Goal: Task Accomplishment & Management: Use online tool/utility

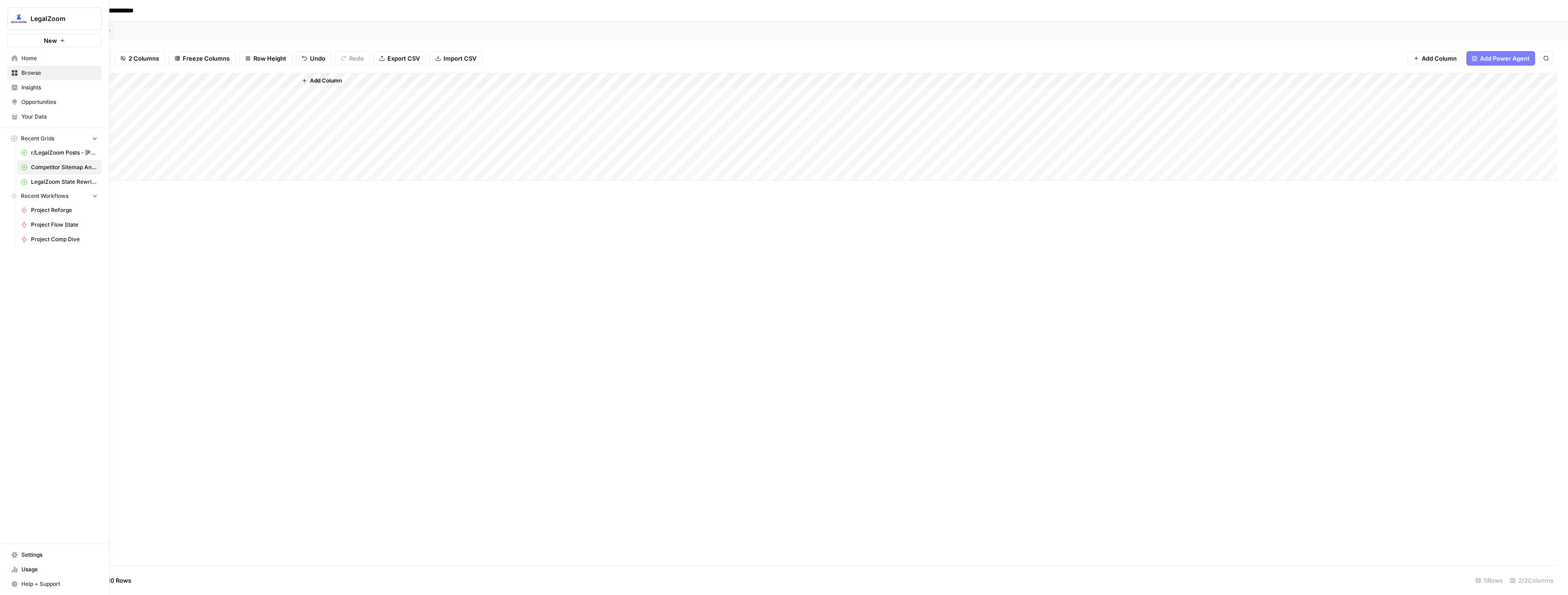
click at [21, 61] on link "Home" at bounding box center [54, 58] width 95 height 14
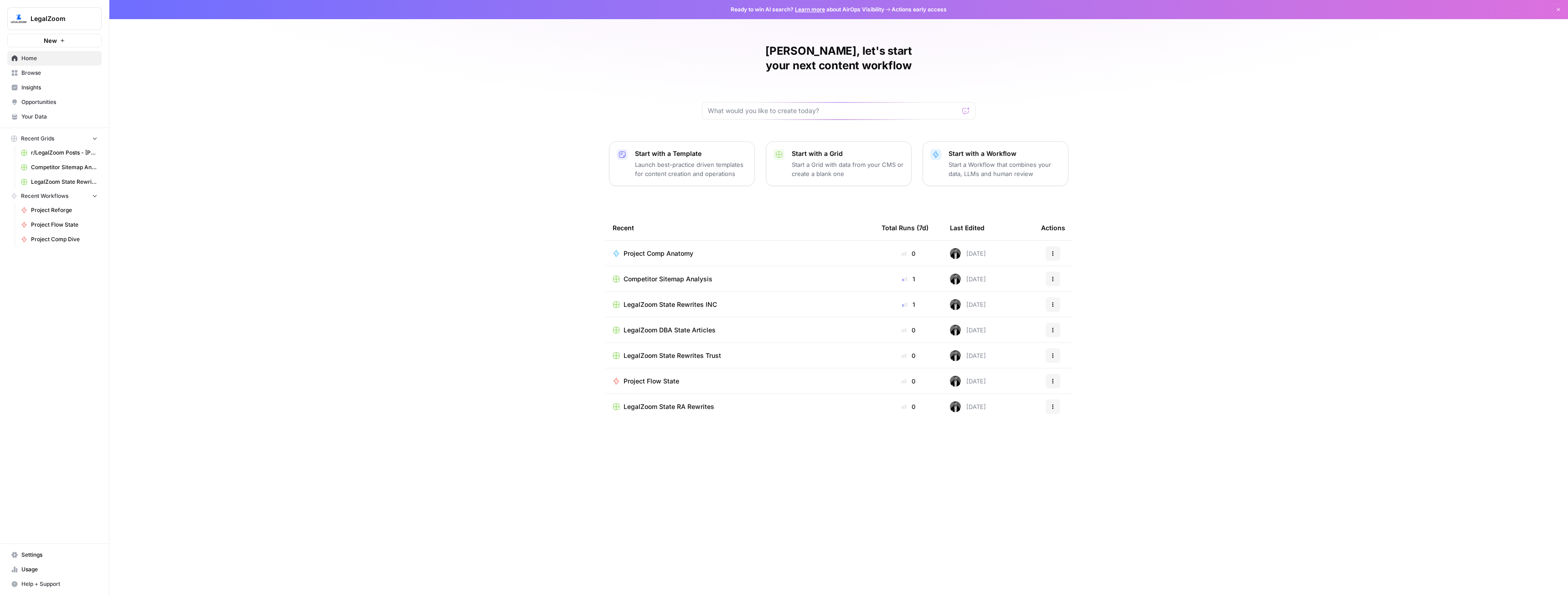
click at [676, 249] on span "Project Comp Anatomy" at bounding box center [658, 253] width 70 height 9
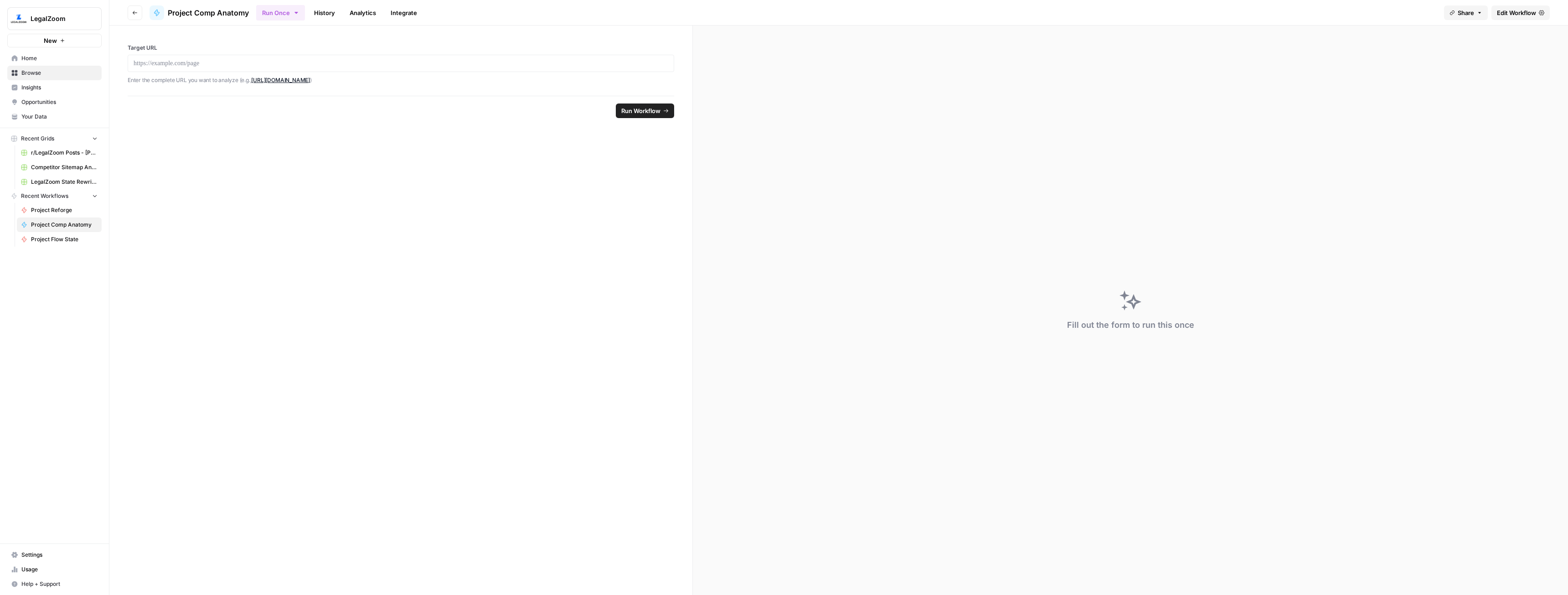
click at [50, 38] on span "New" at bounding box center [50, 41] width 13 height 9
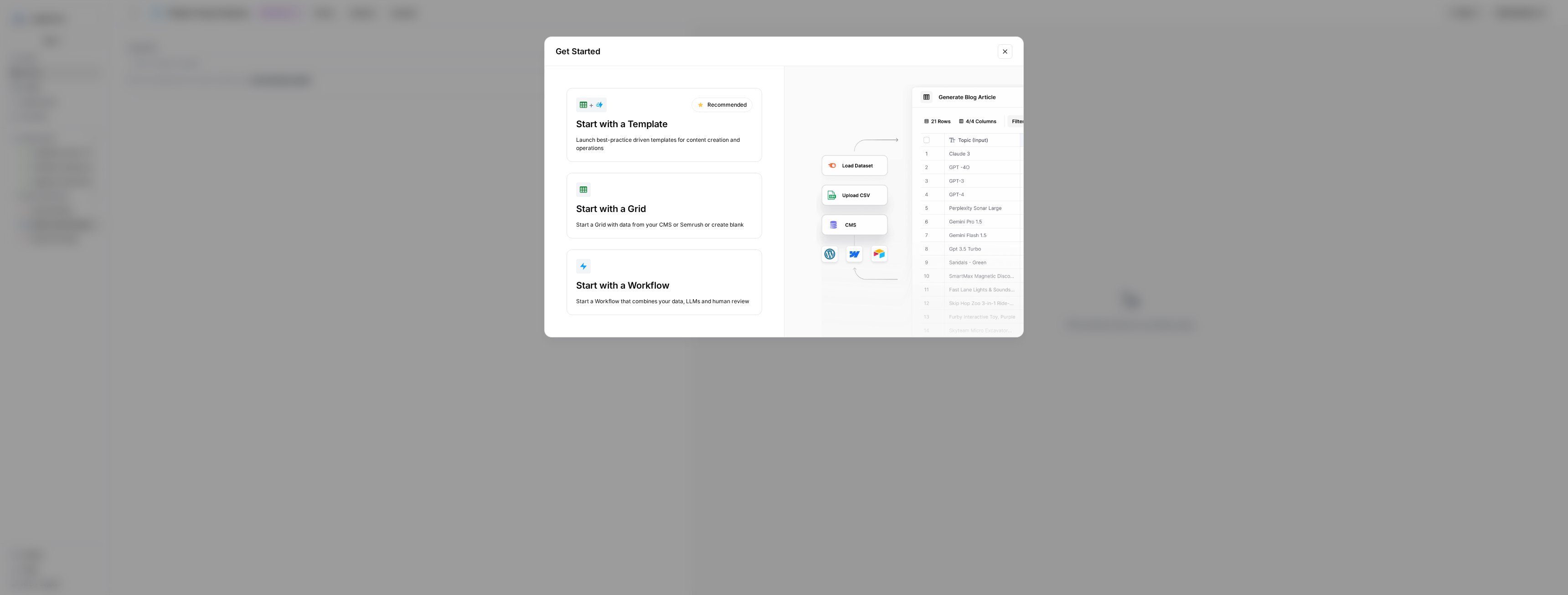
click at [643, 221] on div "Start a Grid with data from your CMS or Semrush or create blank" at bounding box center [664, 224] width 176 height 8
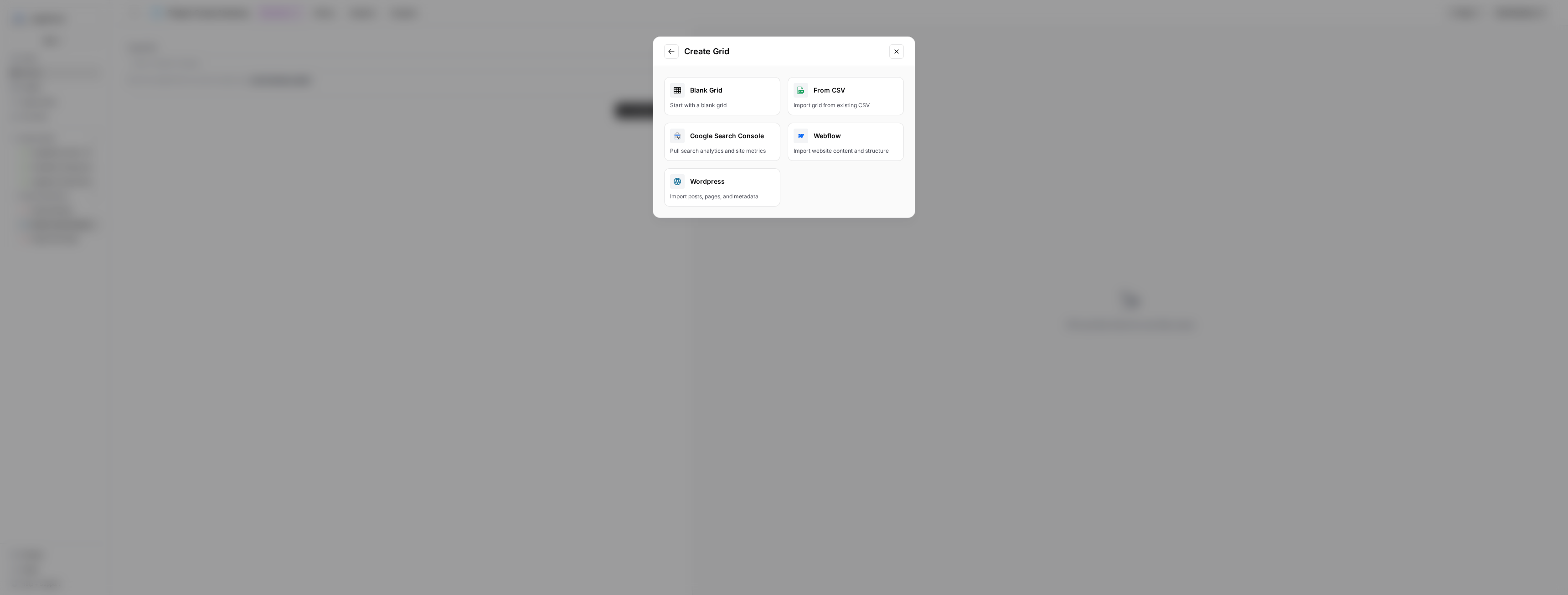
click at [747, 92] on div "Blank Grid" at bounding box center [722, 90] width 104 height 14
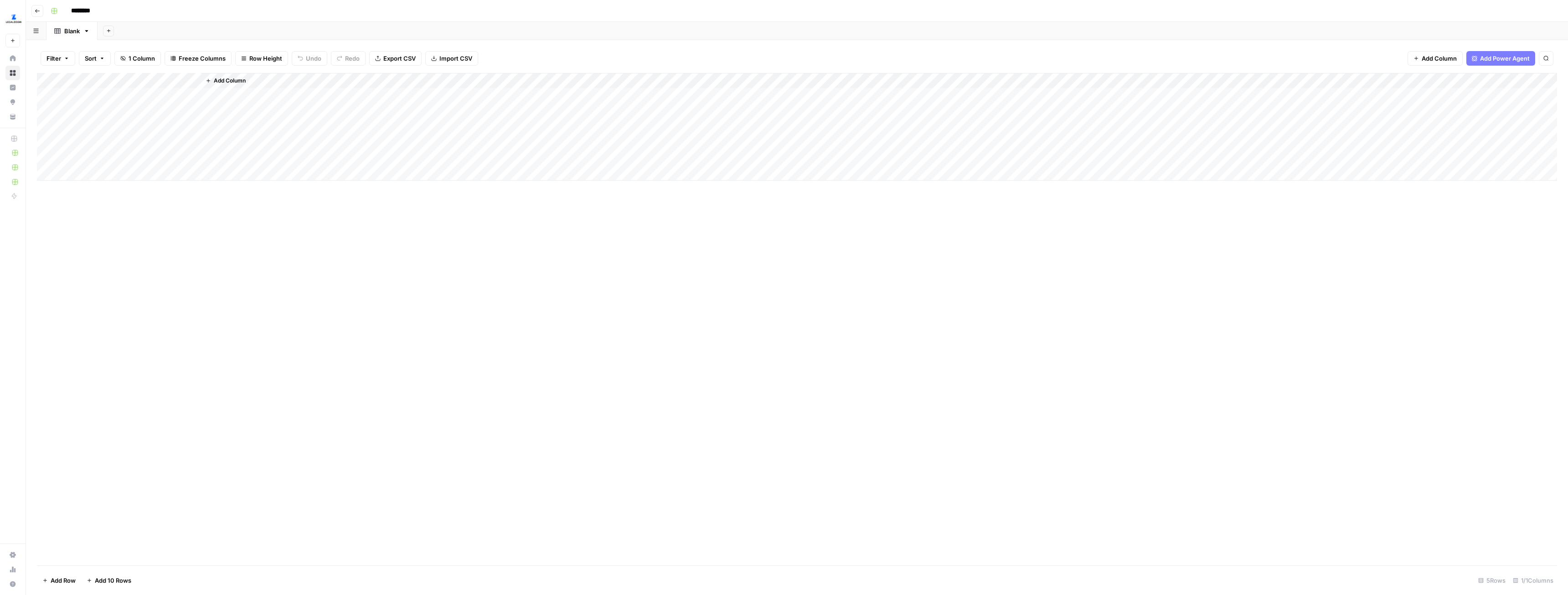
click at [228, 84] on span "Add Column" at bounding box center [229, 80] width 32 height 8
click at [1506, 25] on button "Workflow" at bounding box center [1496, 26] width 36 height 13
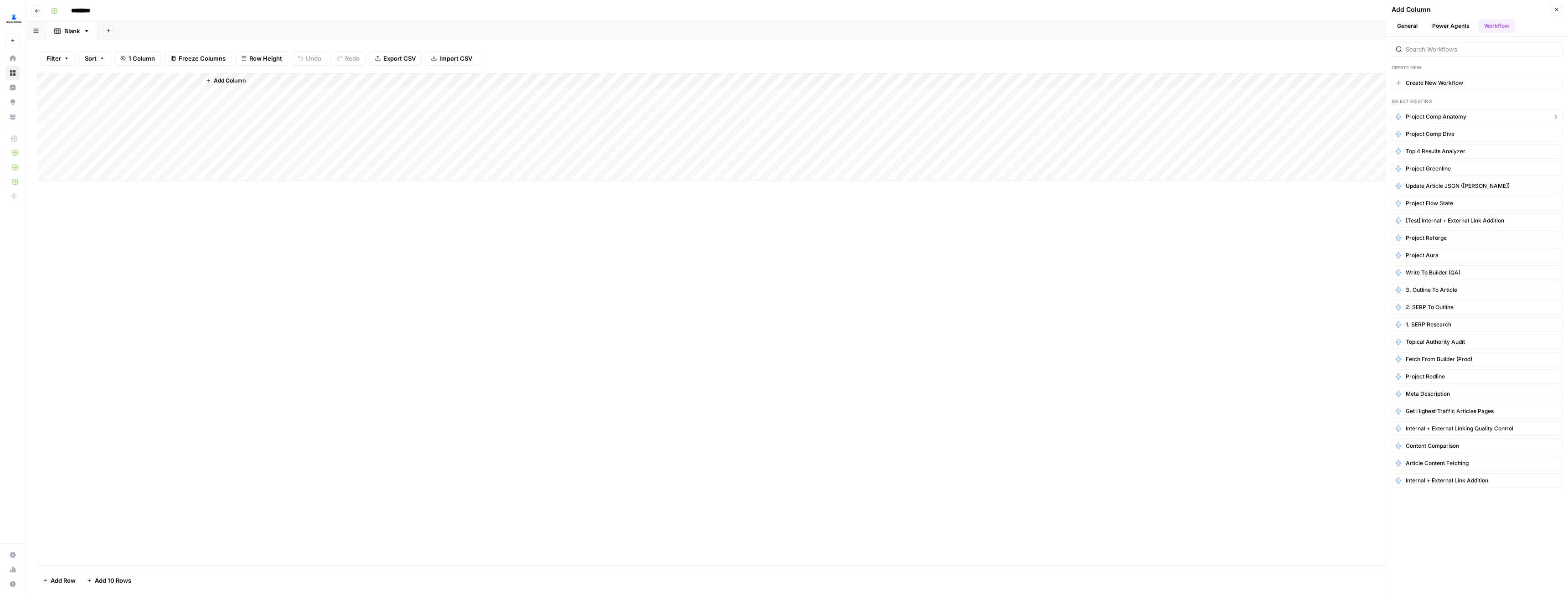
click at [1452, 114] on span "Project Comp Anatomy" at bounding box center [1436, 116] width 60 height 8
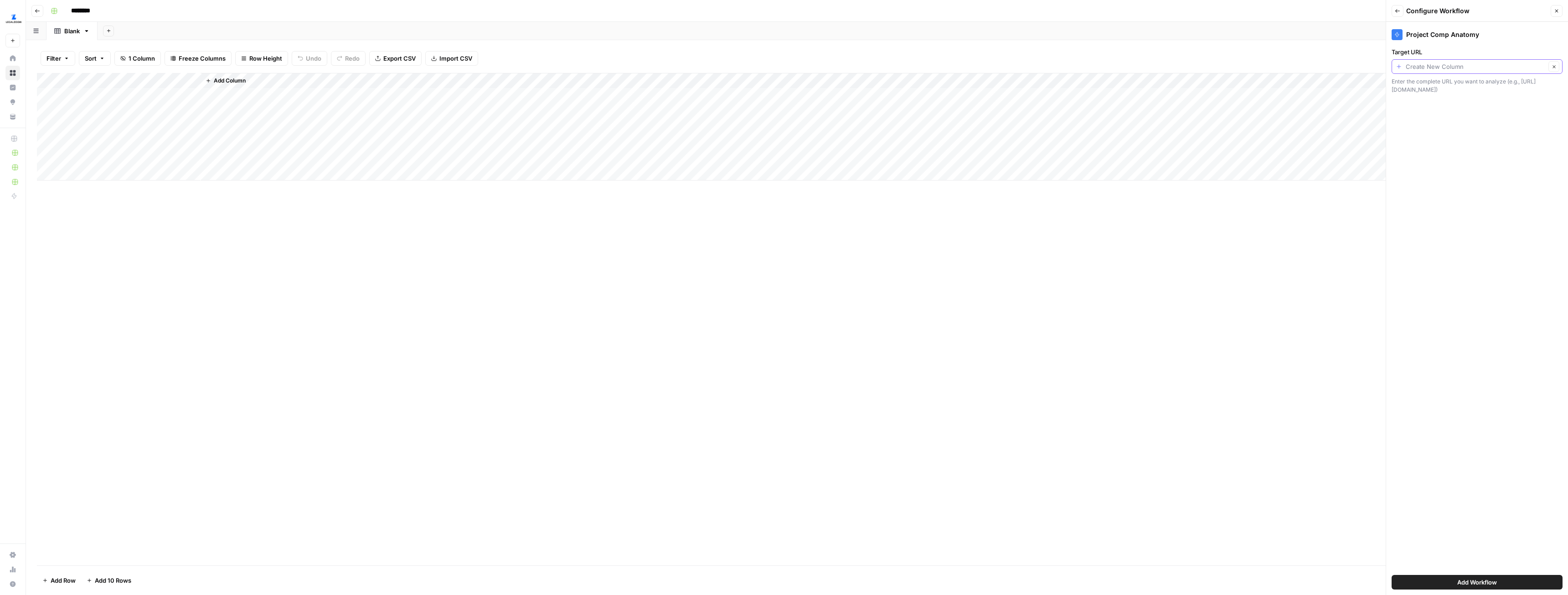
click at [1487, 69] on input "Target URL" at bounding box center [1476, 66] width 140 height 9
click at [1416, 112] on button "Title" at bounding box center [1477, 117] width 163 height 12
type input "Title"
click at [1471, 580] on span "Add Workflow" at bounding box center [1477, 582] width 40 height 9
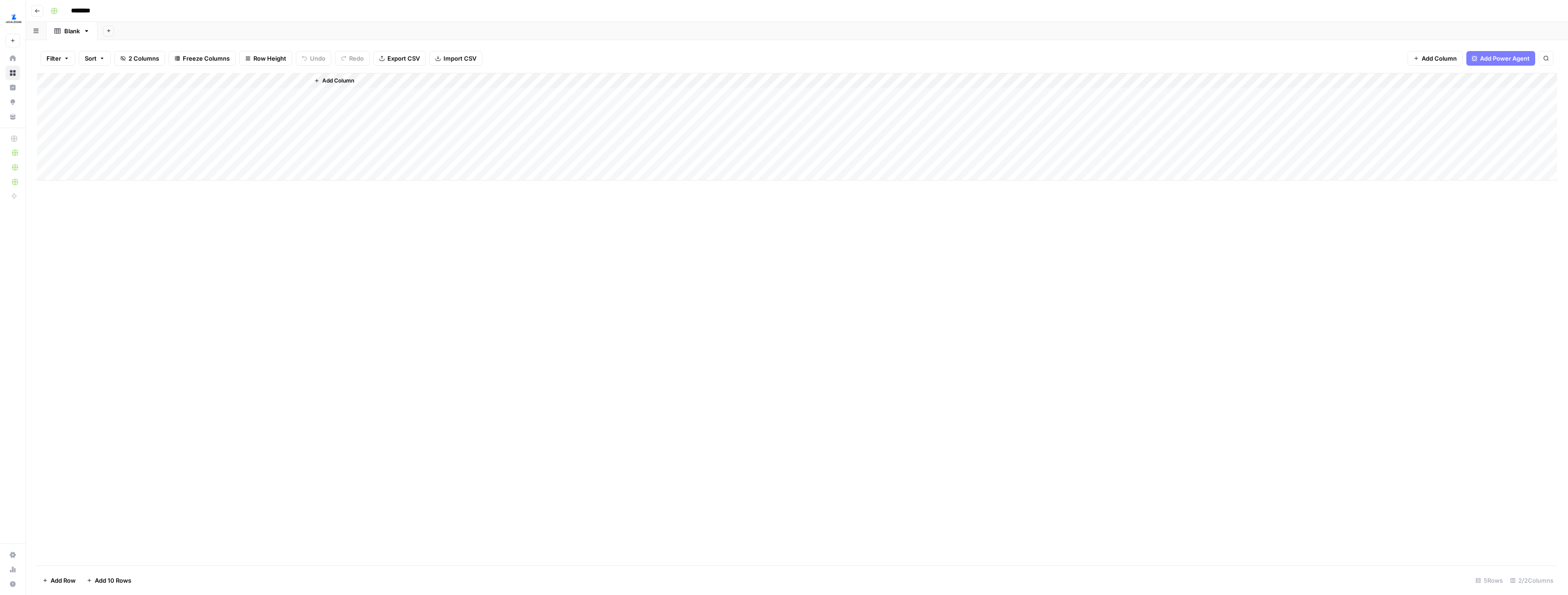
click at [125, 85] on div "Add Column" at bounding box center [797, 126] width 1520 height 107
click at [112, 100] on input "Title" at bounding box center [123, 103] width 93 height 9
type input "URL"
click at [340, 274] on div "Add Column" at bounding box center [797, 319] width 1520 height 492
click at [94, 78] on div "Add Column" at bounding box center [797, 126] width 1520 height 107
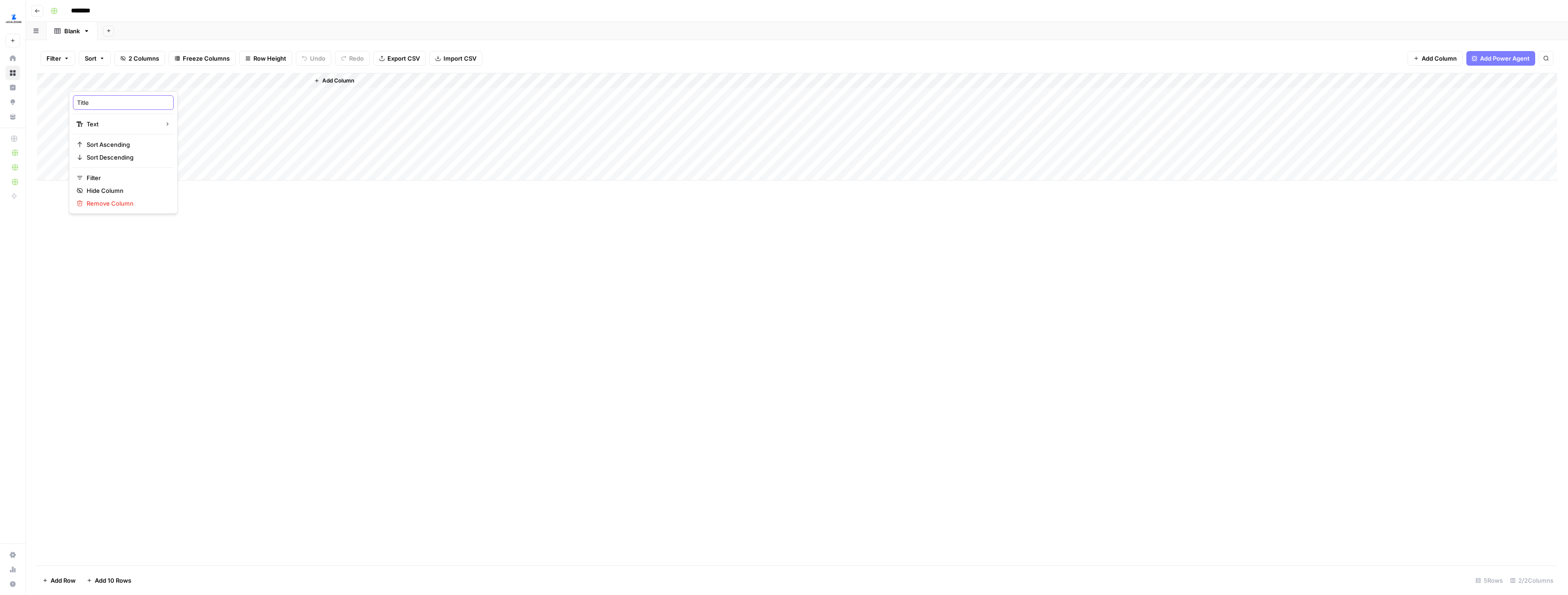
click at [110, 103] on input "Title" at bounding box center [123, 103] width 93 height 9
type input "URL"
click at [172, 93] on div "Add Column" at bounding box center [797, 126] width 1520 height 107
click at [182, 161] on div "Add Column" at bounding box center [797, 126] width 1520 height 107
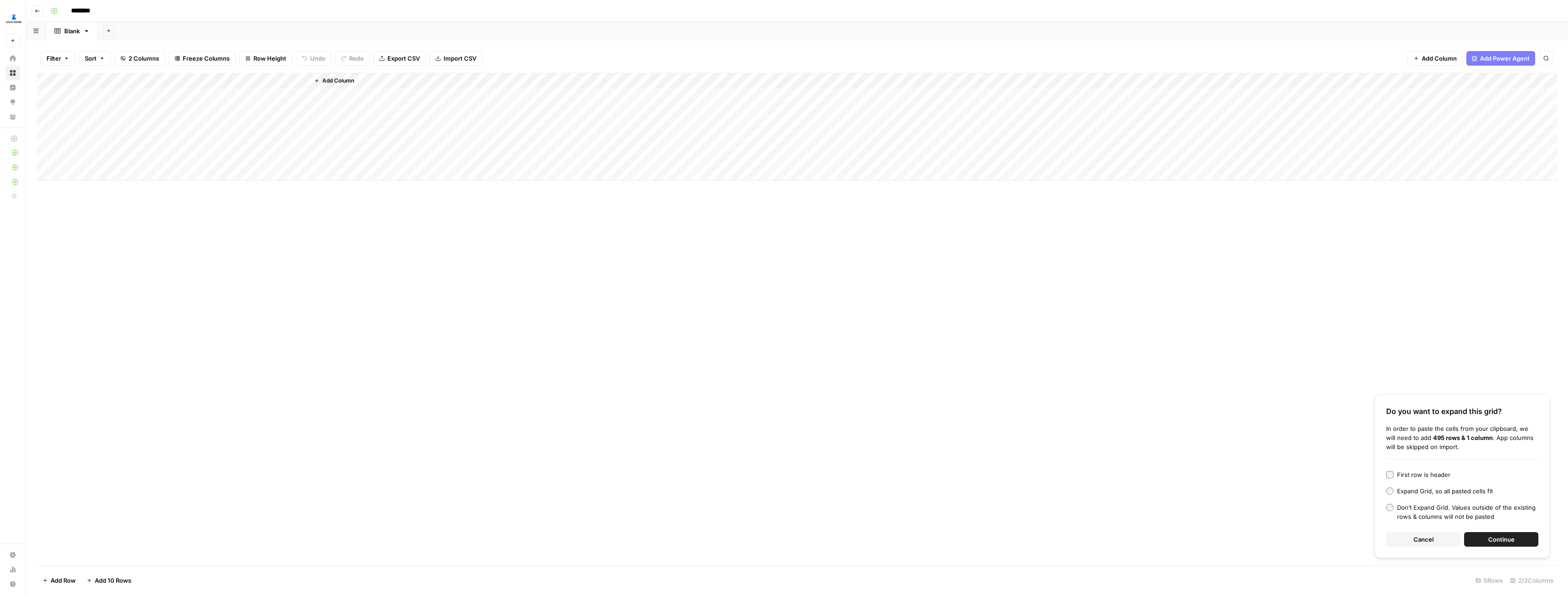
click at [1501, 537] on span "Continue" at bounding box center [1502, 539] width 27 height 9
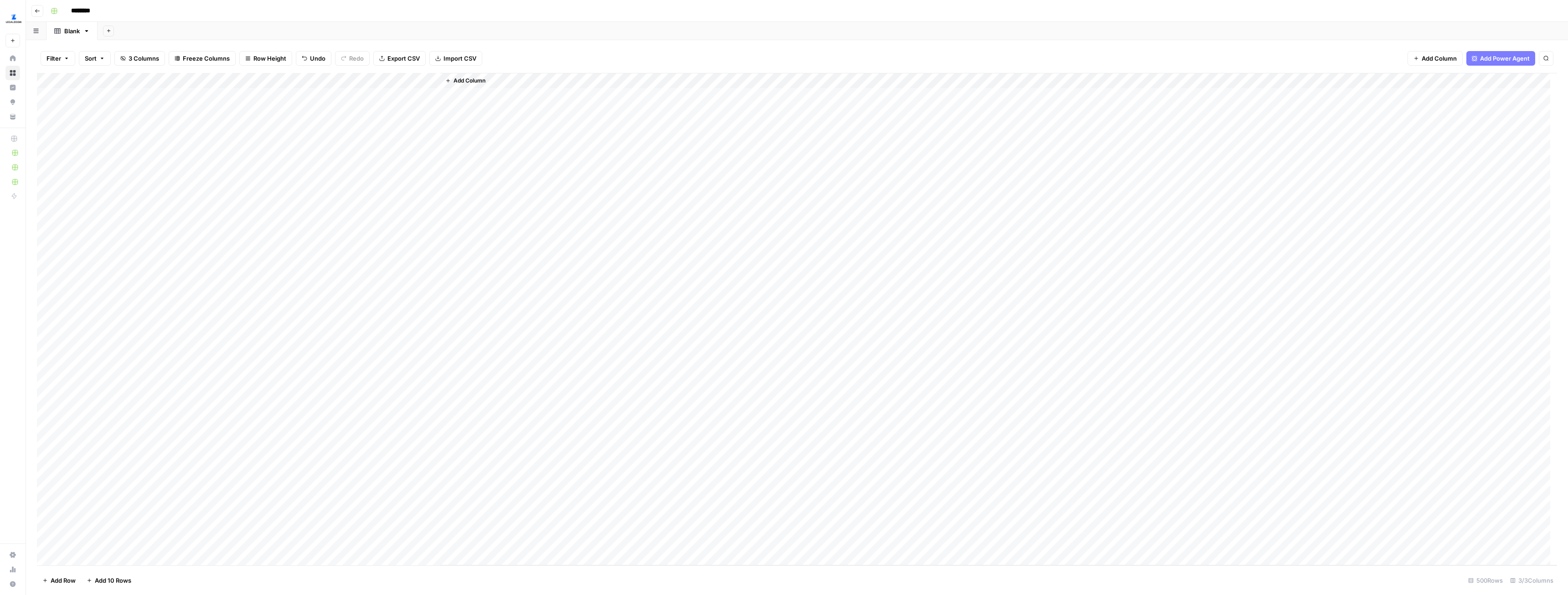
click at [127, 202] on div "Add Column" at bounding box center [797, 319] width 1520 height 492
click at [127, 202] on textarea "**********" at bounding box center [141, 205] width 146 height 12
click at [427, 263] on div "Add Column" at bounding box center [797, 319] width 1520 height 492
click at [126, 12] on div "********" at bounding box center [803, 11] width 1512 height 14
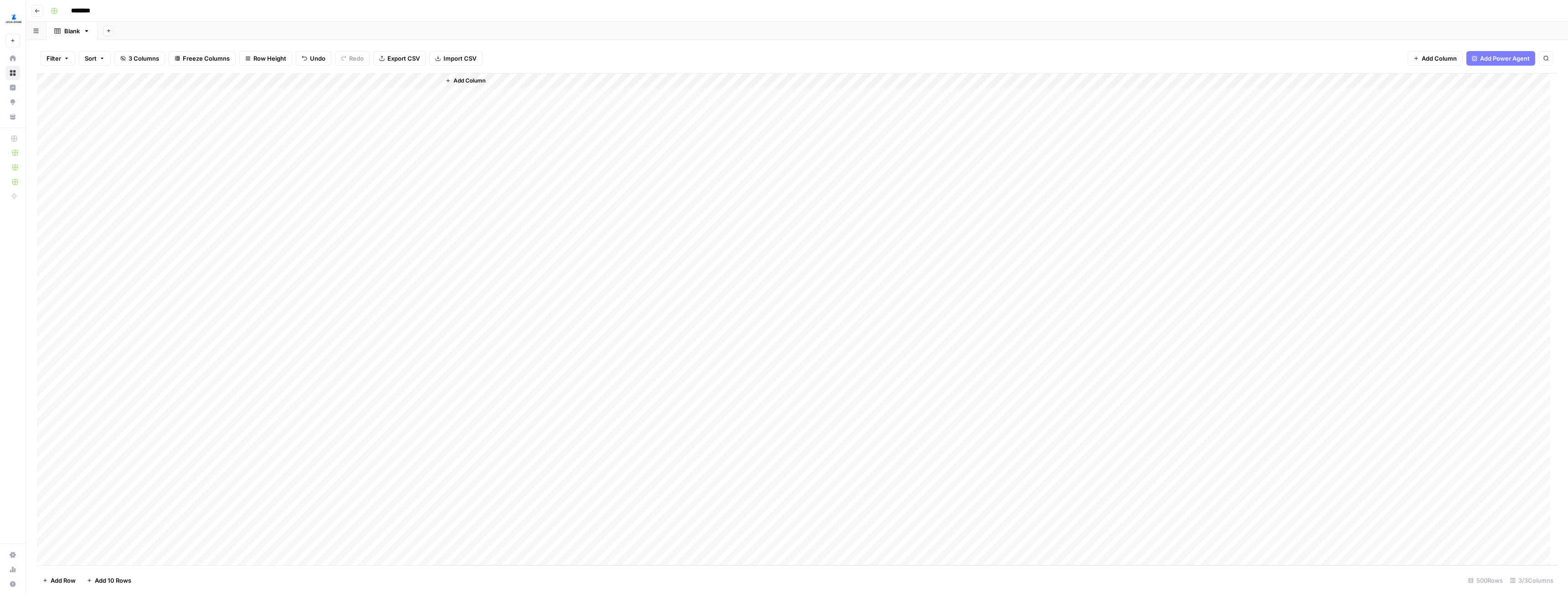
click at [122, 12] on div "********" at bounding box center [803, 11] width 1512 height 14
click at [98, 9] on input "********" at bounding box center [93, 11] width 51 height 14
click at [223, 14] on div "**********" at bounding box center [803, 11] width 1512 height 14
click at [160, 14] on div "**********" at bounding box center [803, 11] width 1512 height 14
click at [141, 12] on input "**********" at bounding box center [108, 11] width 82 height 14
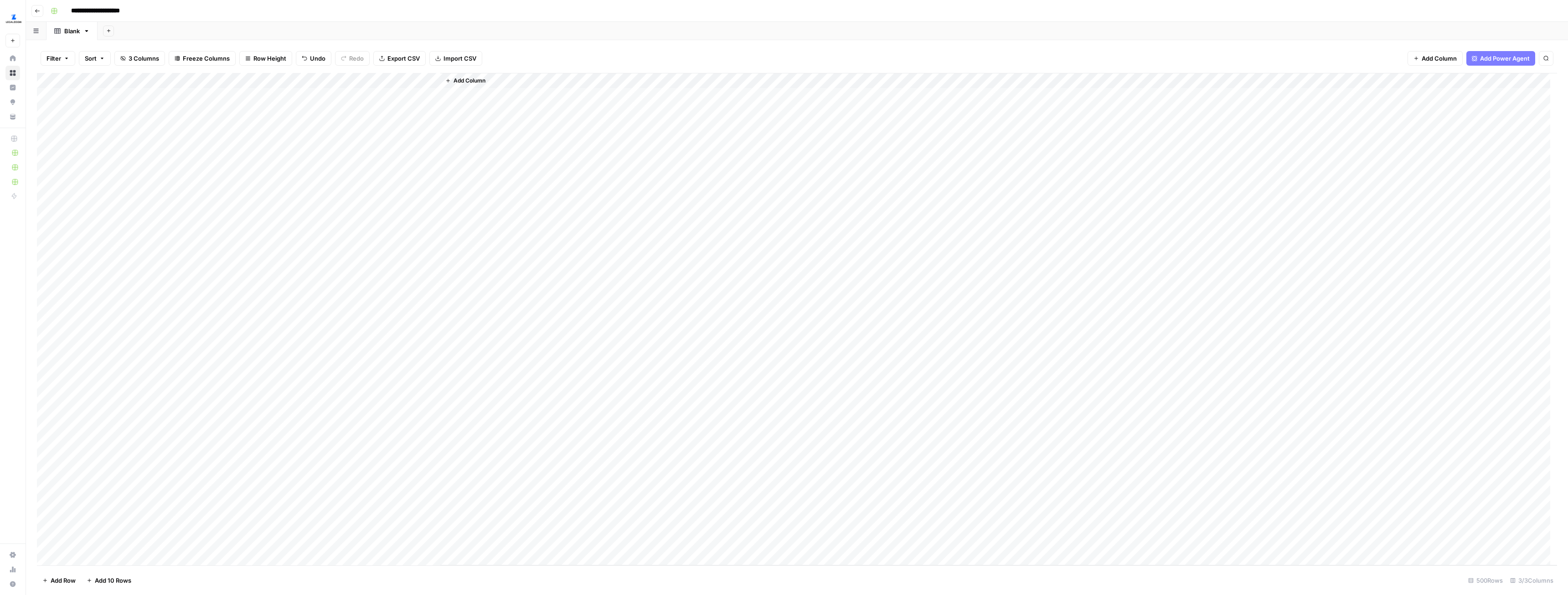
click at [149, 12] on div "**********" at bounding box center [803, 11] width 1512 height 14
type input "**********"
click at [396, 19] on header "**********" at bounding box center [797, 11] width 1542 height 22
click at [103, 556] on div "Add Column" at bounding box center [797, 319] width 1520 height 492
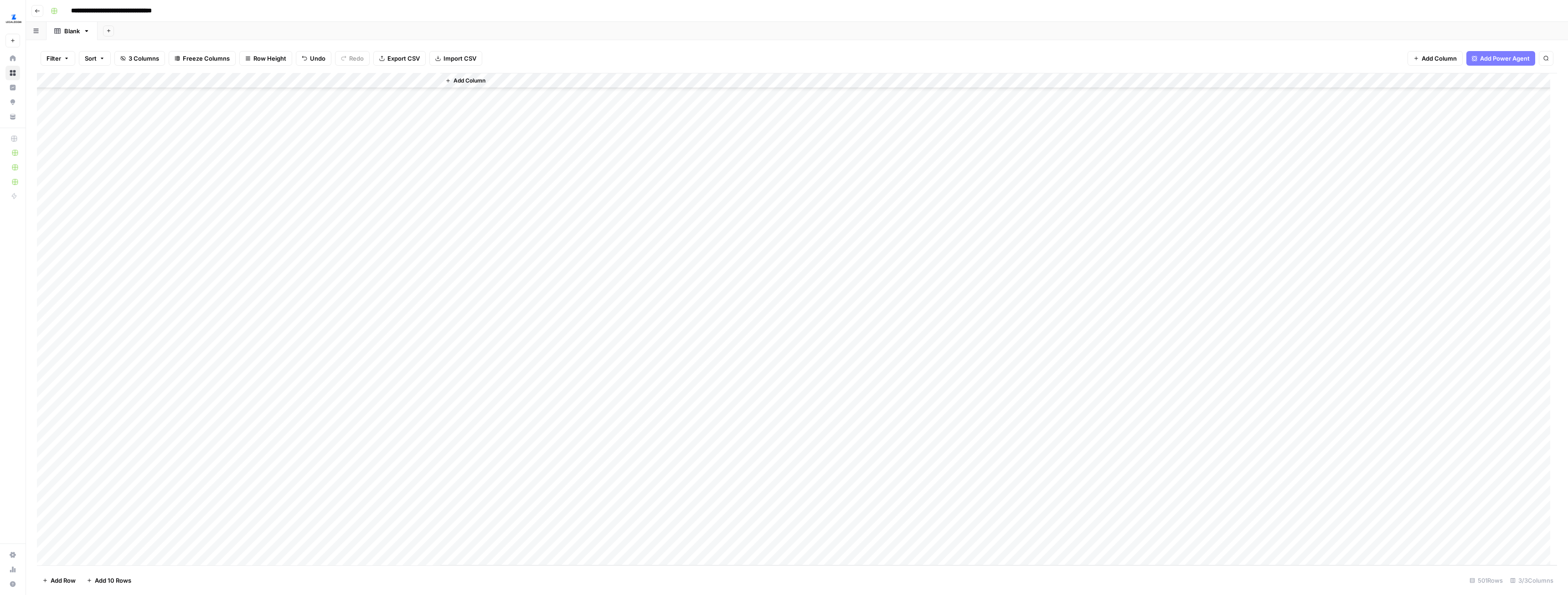
scroll to position [7302, 0]
click at [101, 558] on div "Add Column" at bounding box center [797, 319] width 1520 height 492
click at [104, 536] on div at bounding box center [141, 542] width 146 height 17
click at [107, 523] on div "Add Column" at bounding box center [797, 319] width 1520 height 492
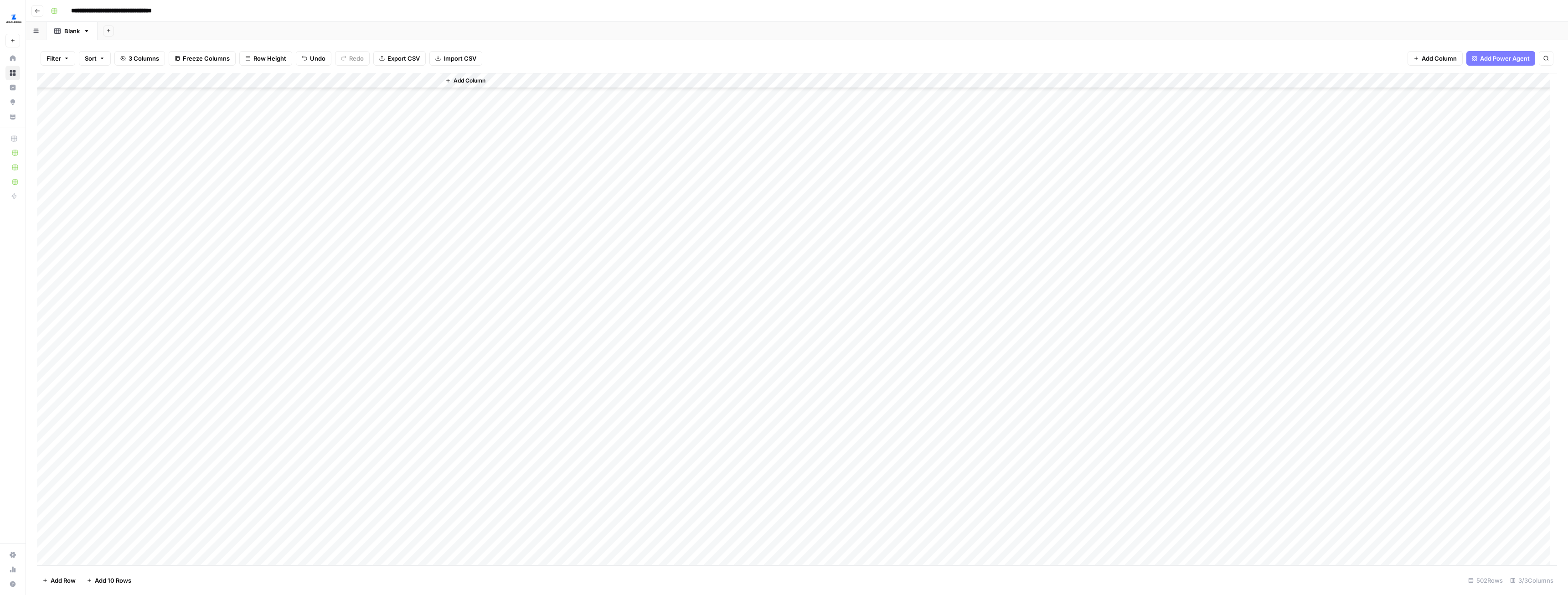
click at [103, 540] on div "Add Column" at bounding box center [797, 319] width 1520 height 492
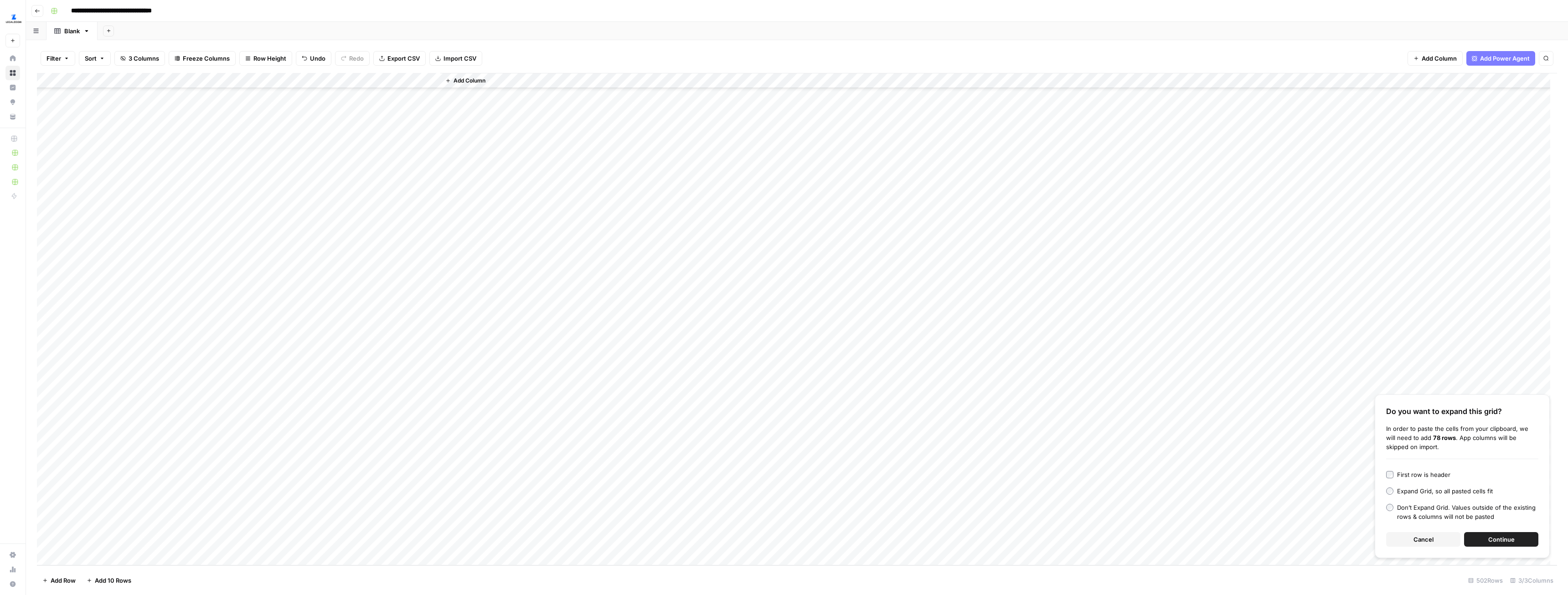
click at [1506, 542] on span "Continue" at bounding box center [1502, 539] width 27 height 9
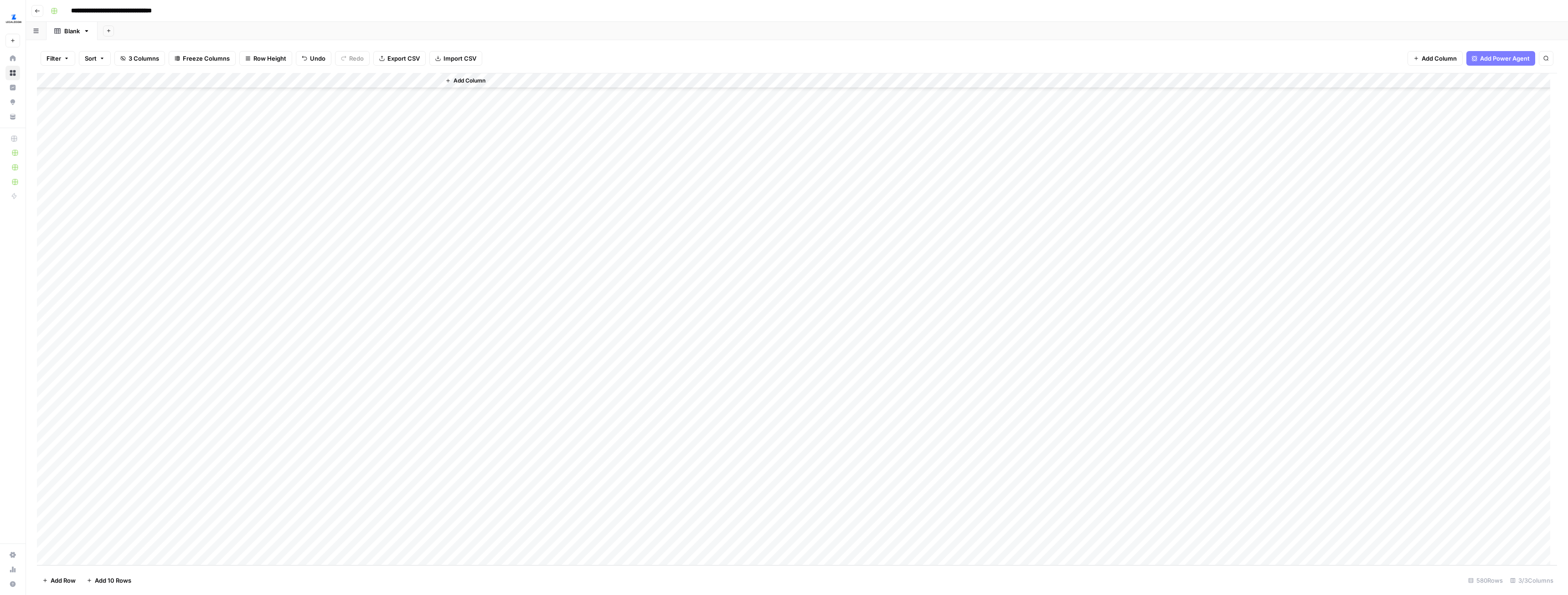
click at [129, 554] on div "Add Column" at bounding box center [797, 319] width 1520 height 492
click at [122, 558] on div "Add Column" at bounding box center [797, 319] width 1520 height 492
click at [110, 529] on div "Add Column" at bounding box center [797, 319] width 1520 height 492
click at [112, 545] on div "Add Column" at bounding box center [797, 319] width 1520 height 492
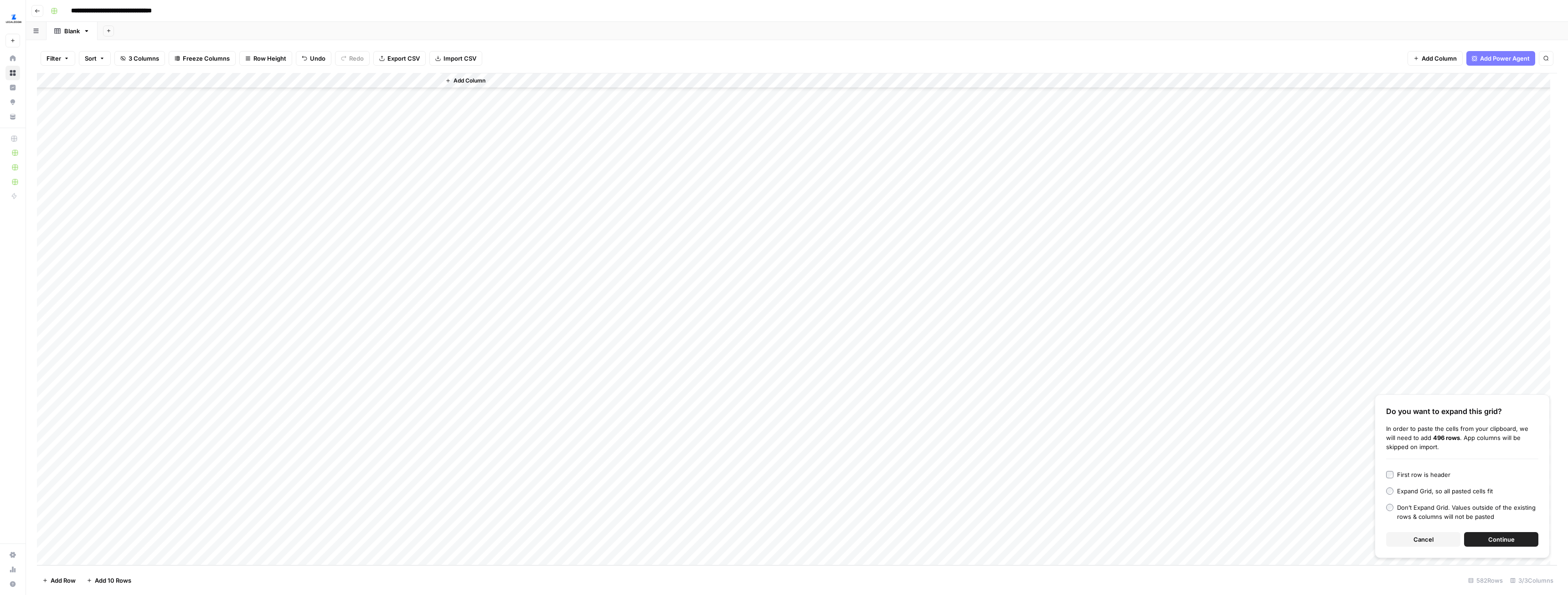
click at [1503, 538] on span "Continue" at bounding box center [1502, 539] width 27 height 9
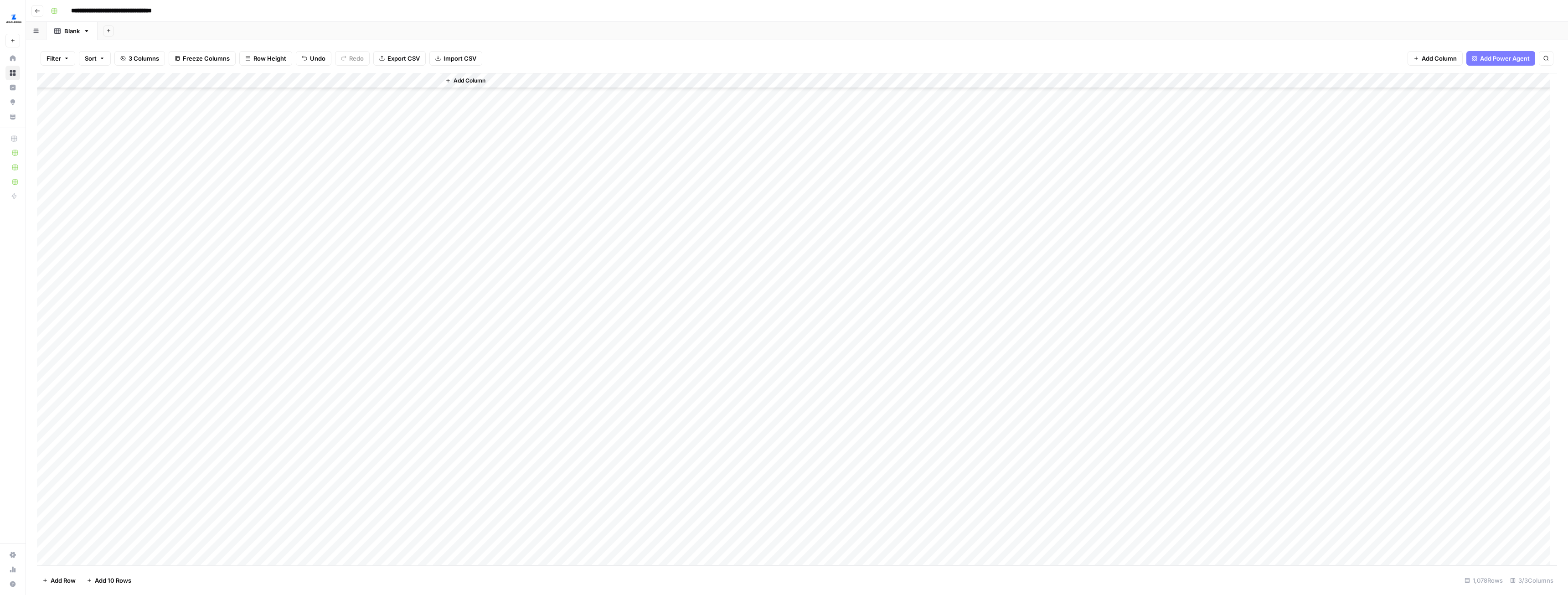
scroll to position [0, 0]
click at [234, 97] on div "Add Column" at bounding box center [797, 319] width 1520 height 492
click at [269, 91] on div "Add Column" at bounding box center [797, 319] width 1520 height 492
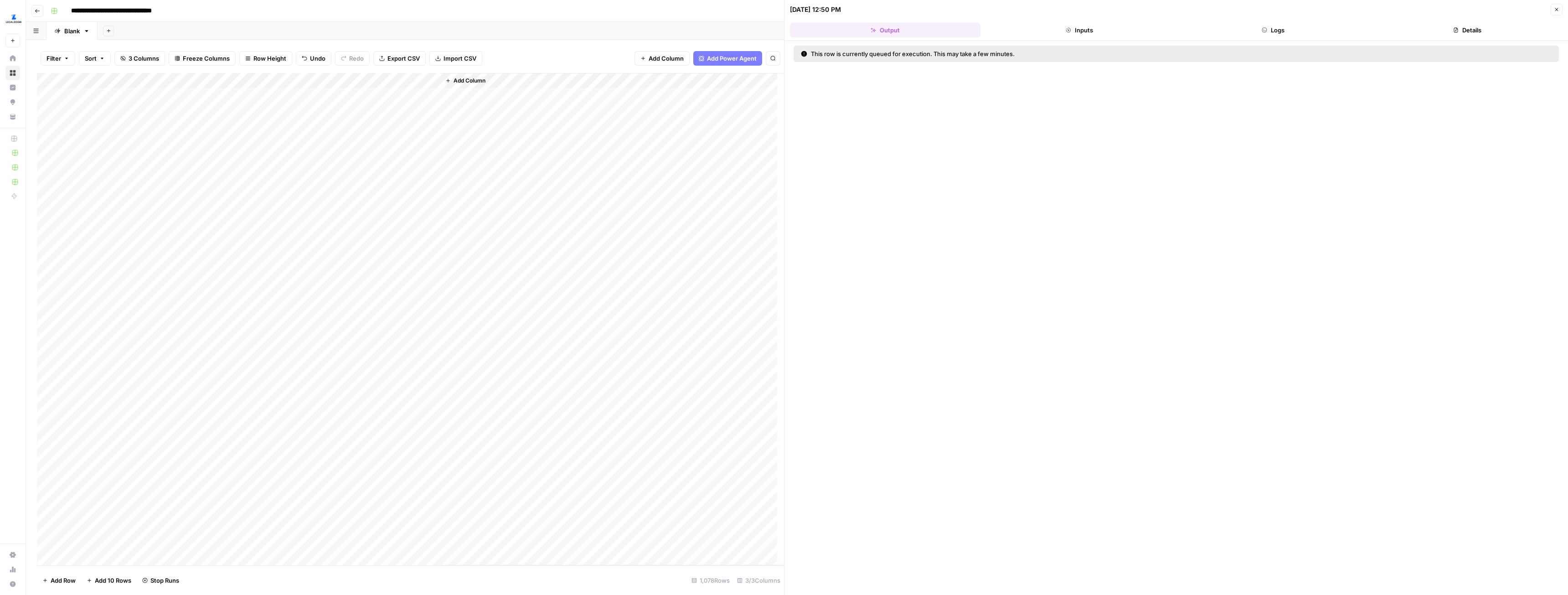
click at [1283, 26] on button "Logs" at bounding box center [1273, 30] width 190 height 14
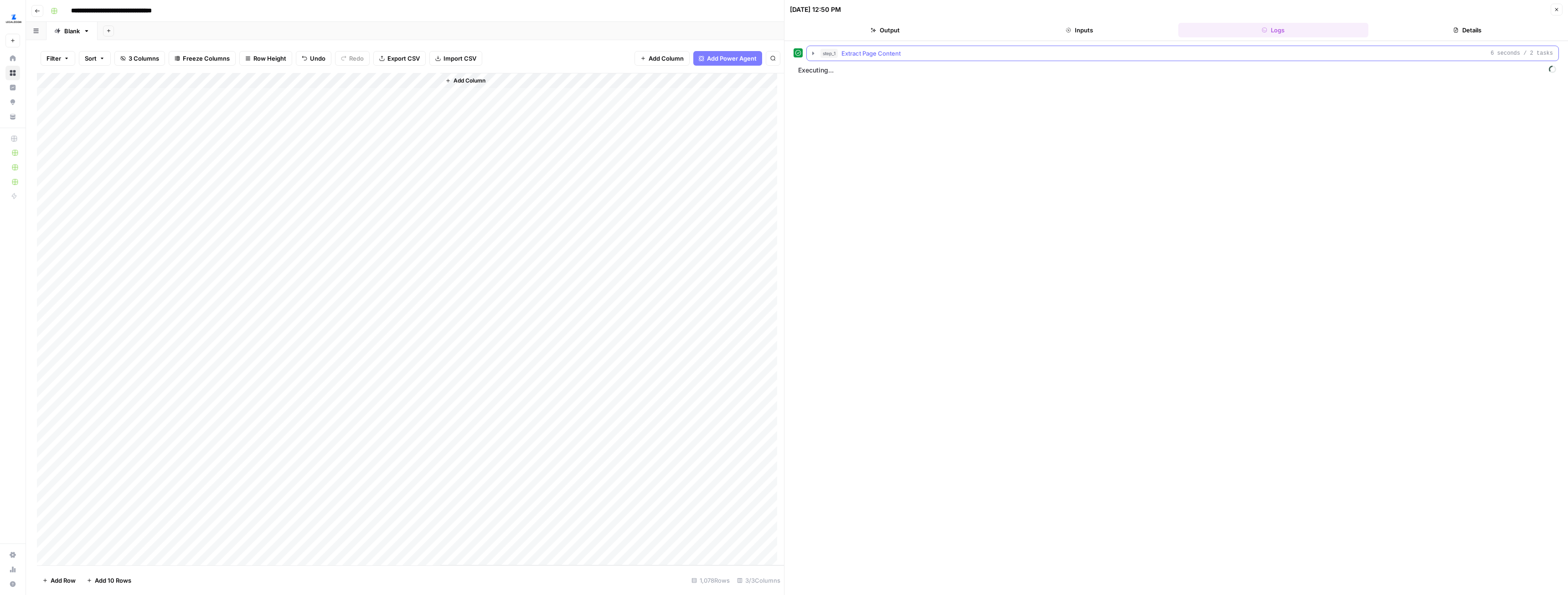
click at [813, 54] on icon "button" at bounding box center [813, 53] width 2 height 4
click at [813, 54] on icon "button" at bounding box center [813, 53] width 4 height 2
click at [812, 52] on icon "button" at bounding box center [813, 53] width 7 height 7
click at [813, 52] on icon "button" at bounding box center [813, 53] width 7 height 7
click at [811, 72] on icon "button" at bounding box center [813, 73] width 7 height 7
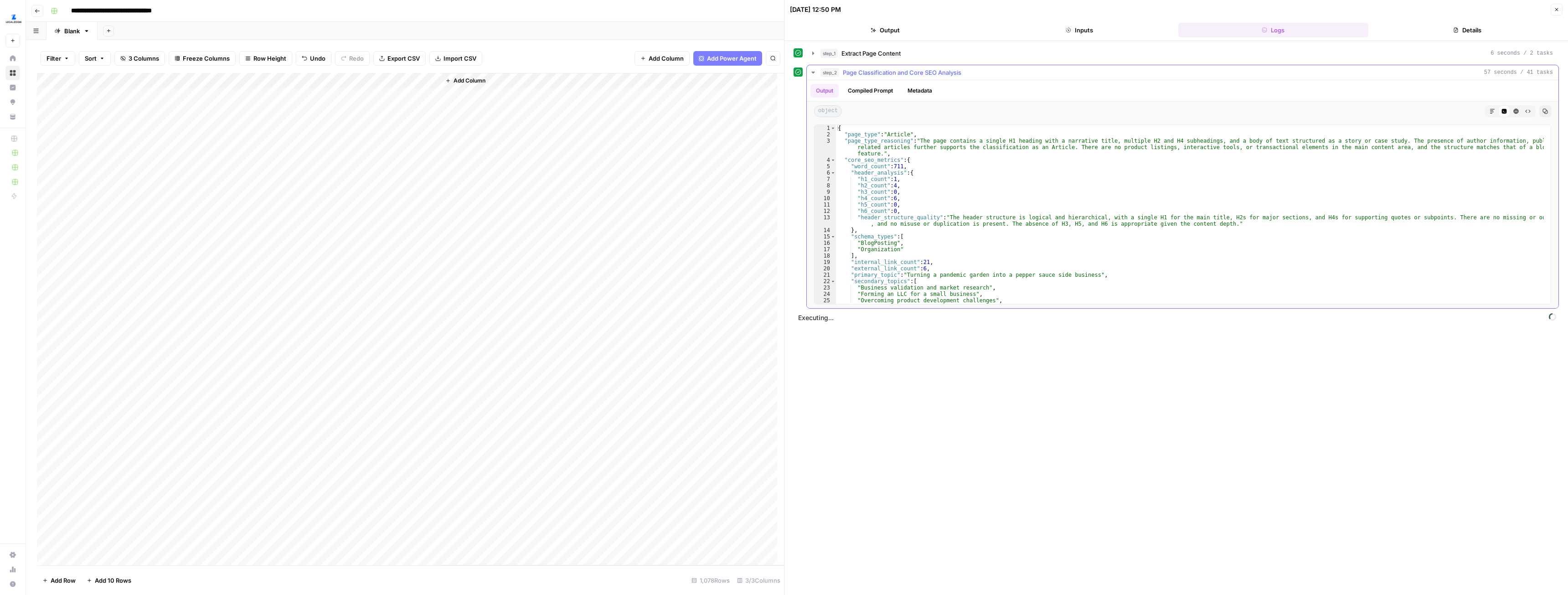
click at [812, 73] on icon "button" at bounding box center [813, 73] width 4 height 2
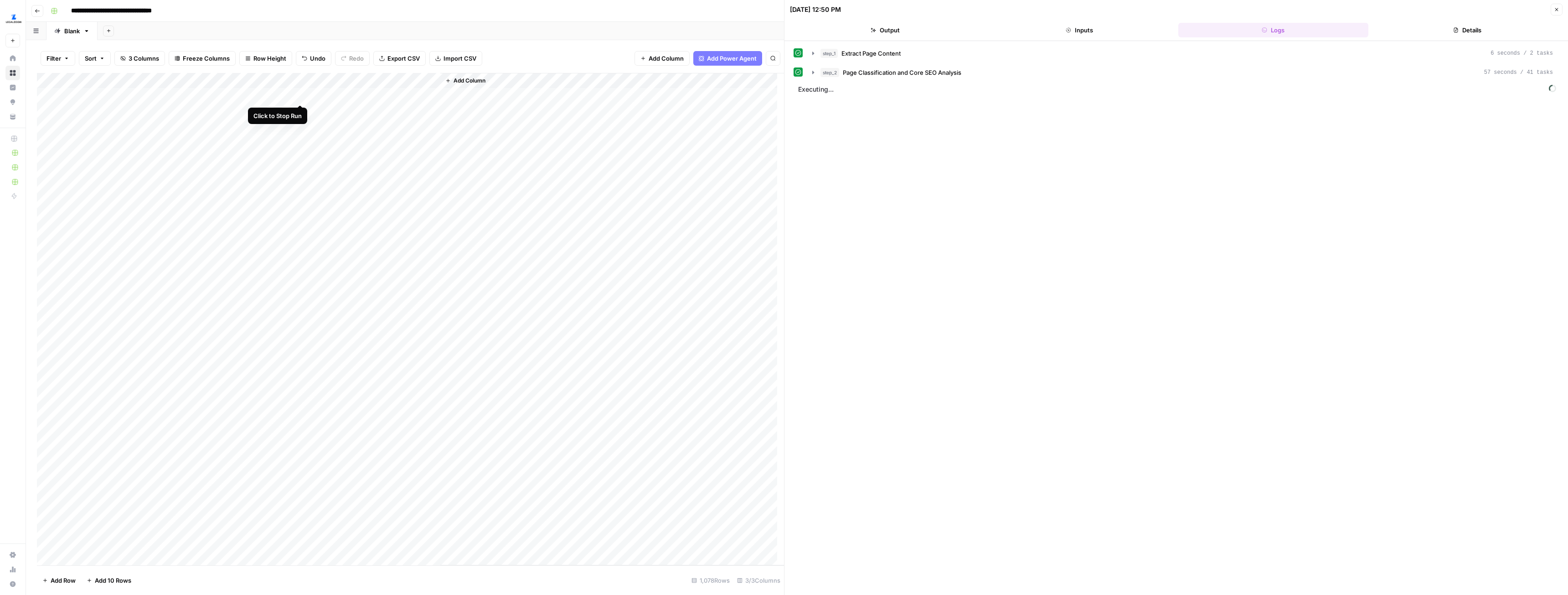
click at [298, 90] on div "Add Column" at bounding box center [411, 319] width 747 height 492
click at [298, 94] on div "Add Column" at bounding box center [411, 319] width 747 height 492
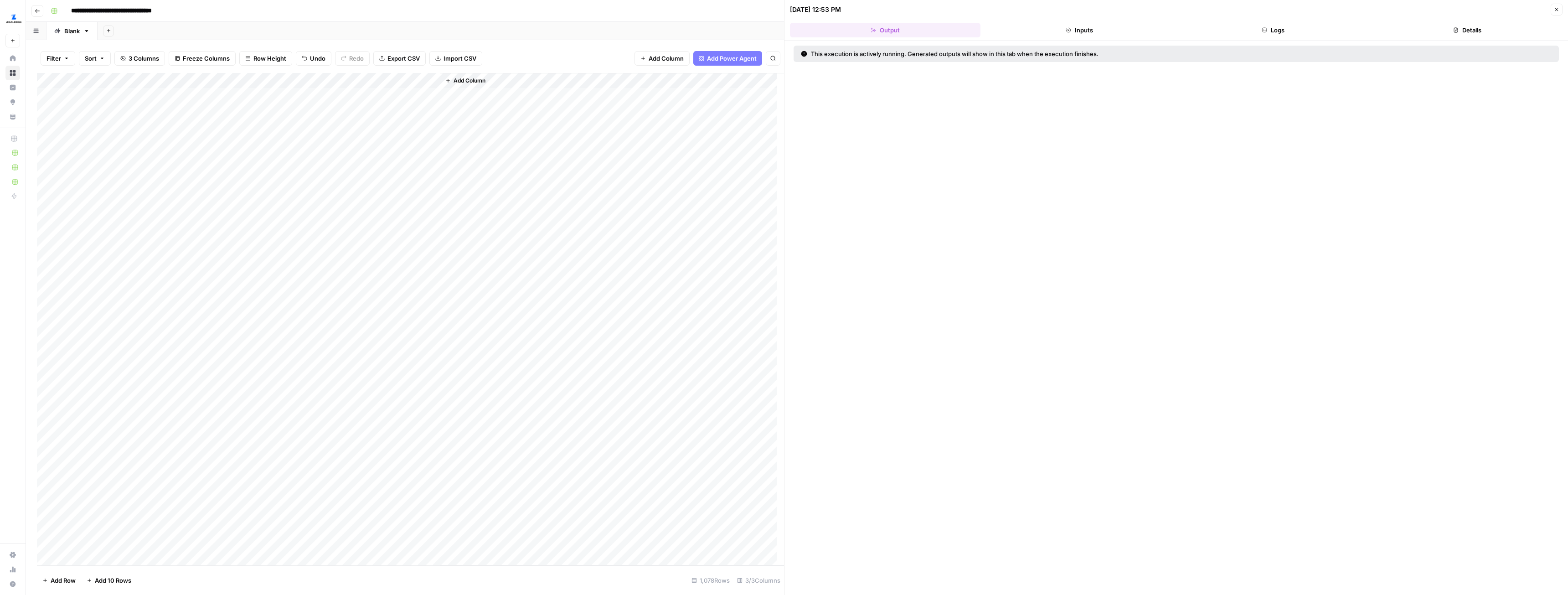
click at [1284, 24] on button "Logs" at bounding box center [1273, 30] width 190 height 14
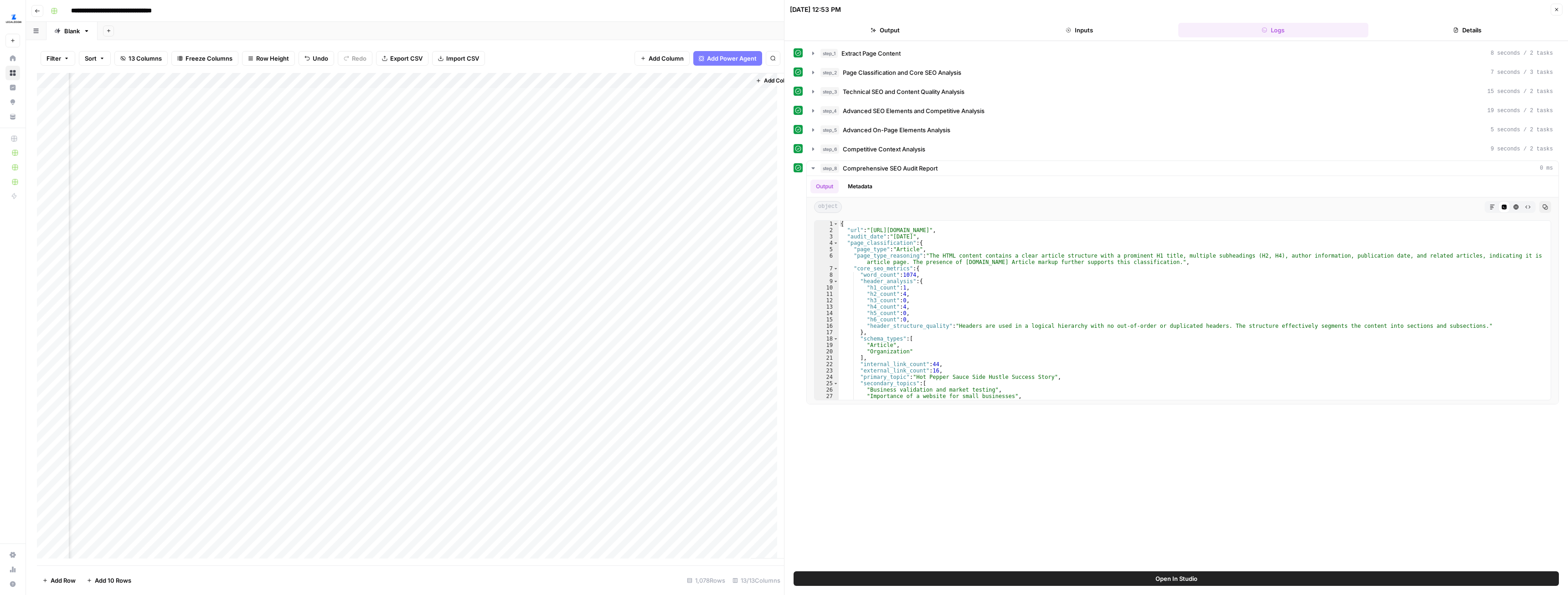
scroll to position [0, 534]
click at [550, 97] on div "Add Column" at bounding box center [411, 319] width 747 height 492
click at [463, 97] on div "Add Column" at bounding box center [411, 319] width 747 height 492
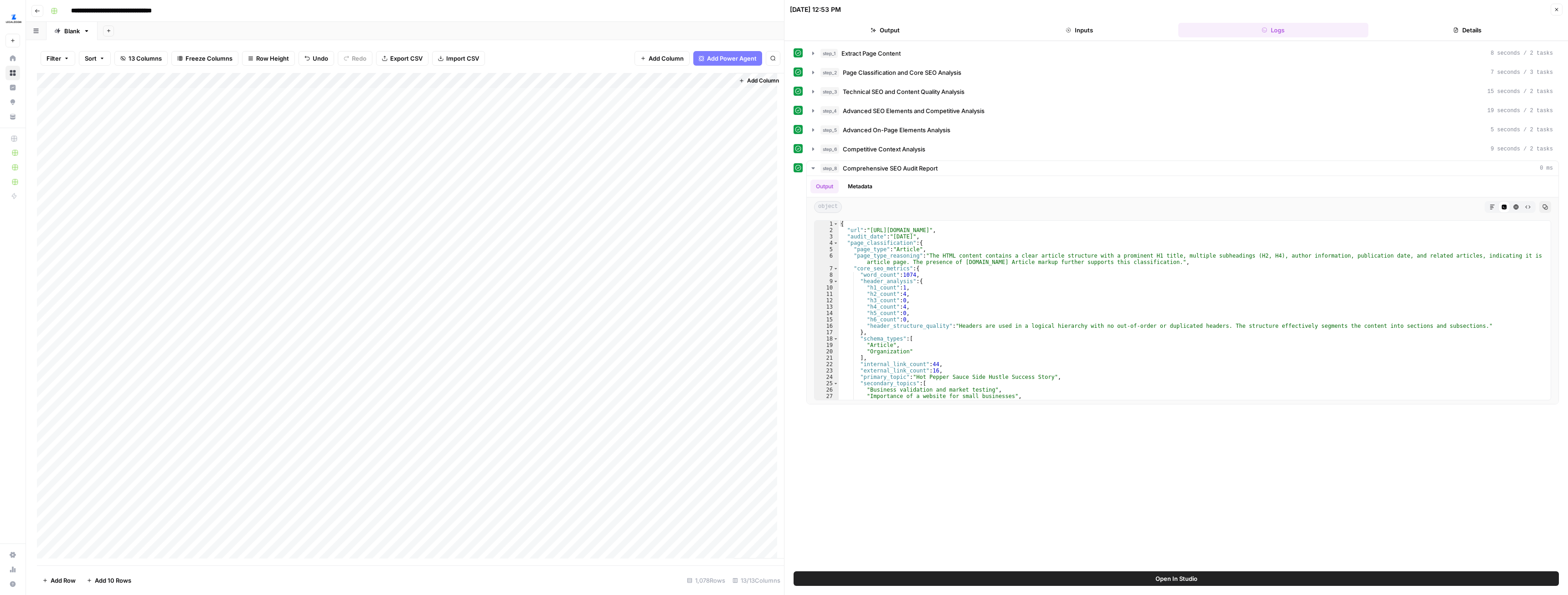
scroll to position [0, 0]
click at [301, 95] on div "Add Column" at bounding box center [411, 319] width 747 height 492
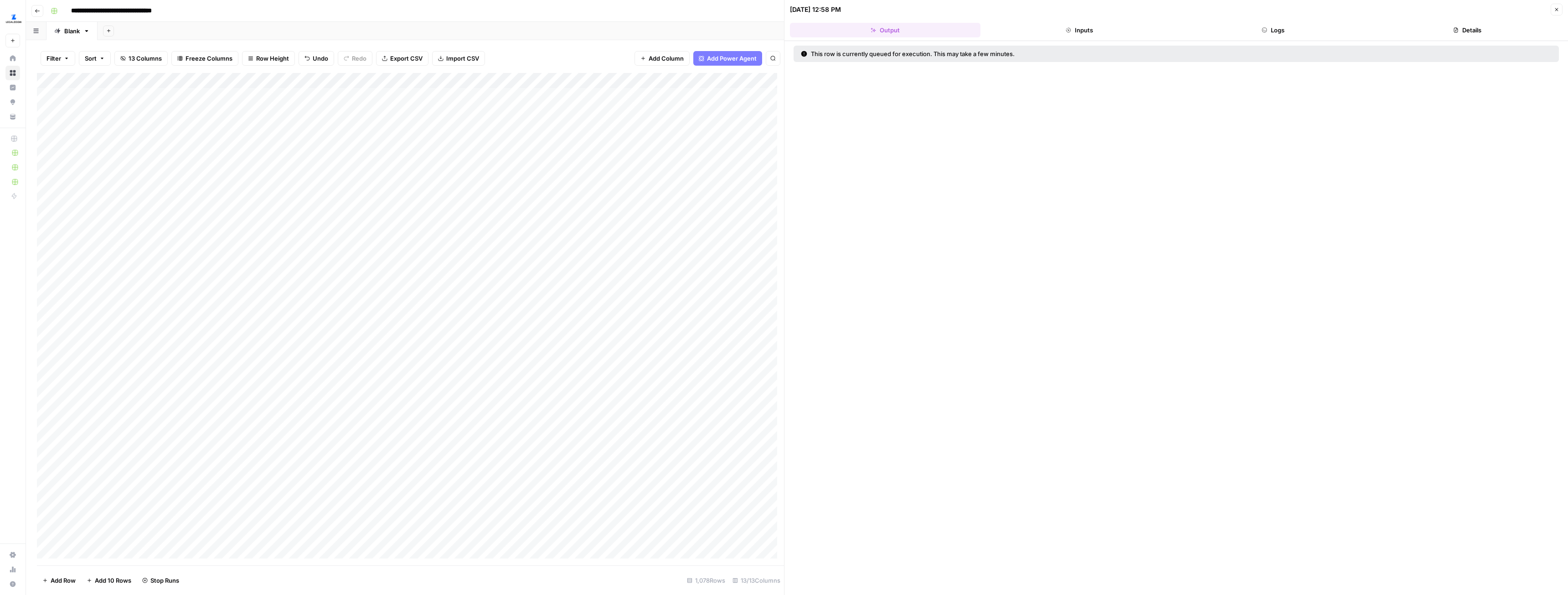
click at [1278, 27] on button "Logs" at bounding box center [1273, 30] width 190 height 14
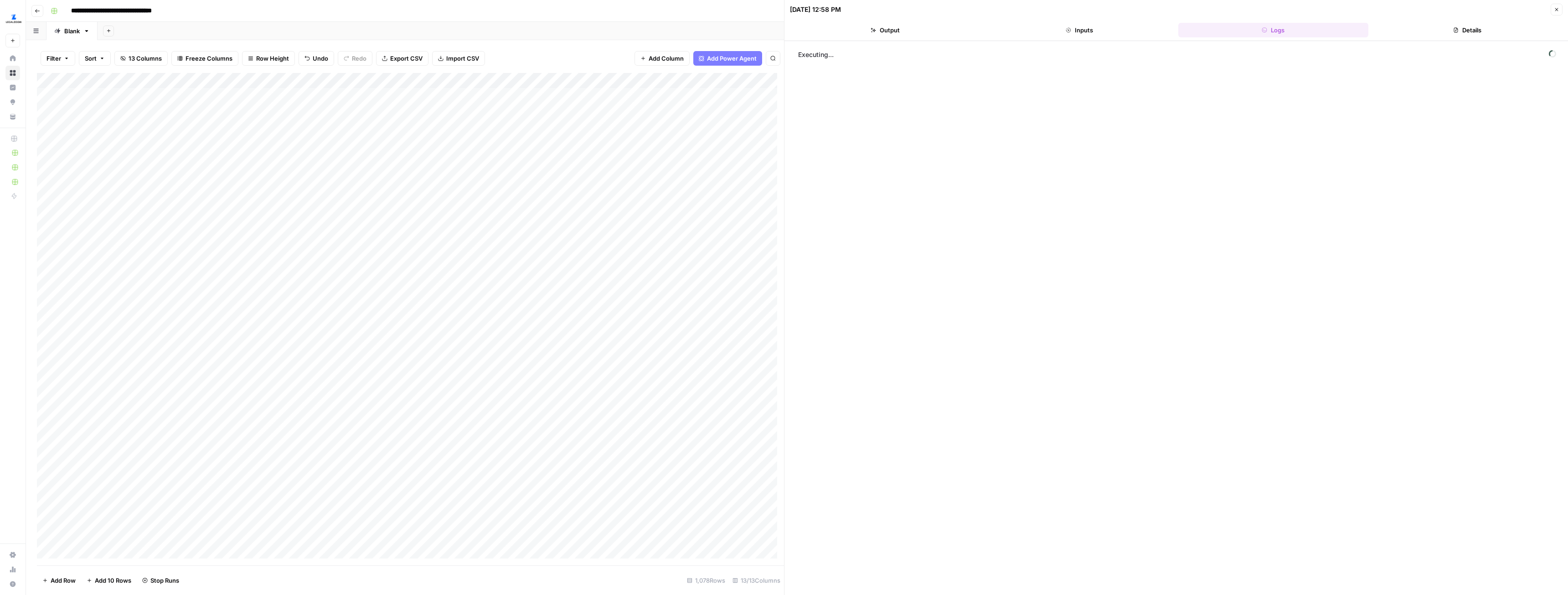
click at [1465, 33] on button "Details" at bounding box center [1467, 30] width 190 height 14
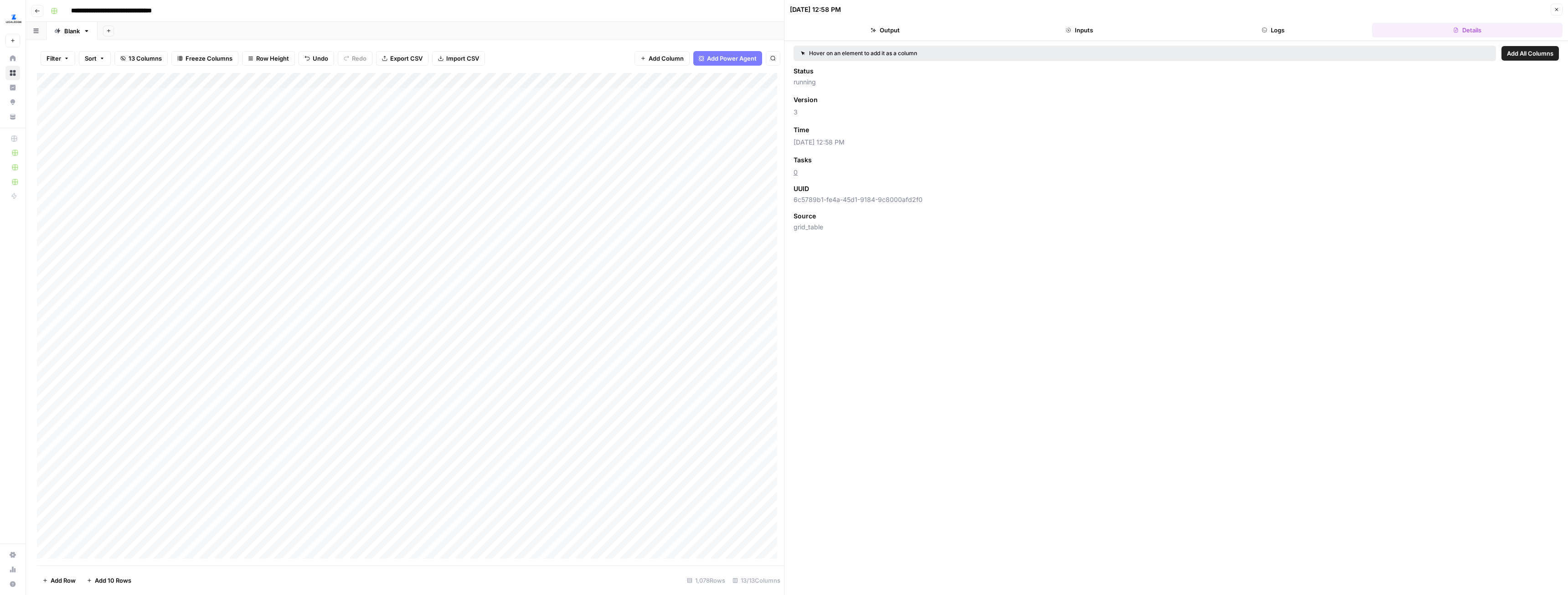
click at [1309, 30] on button "Logs" at bounding box center [1273, 30] width 190 height 14
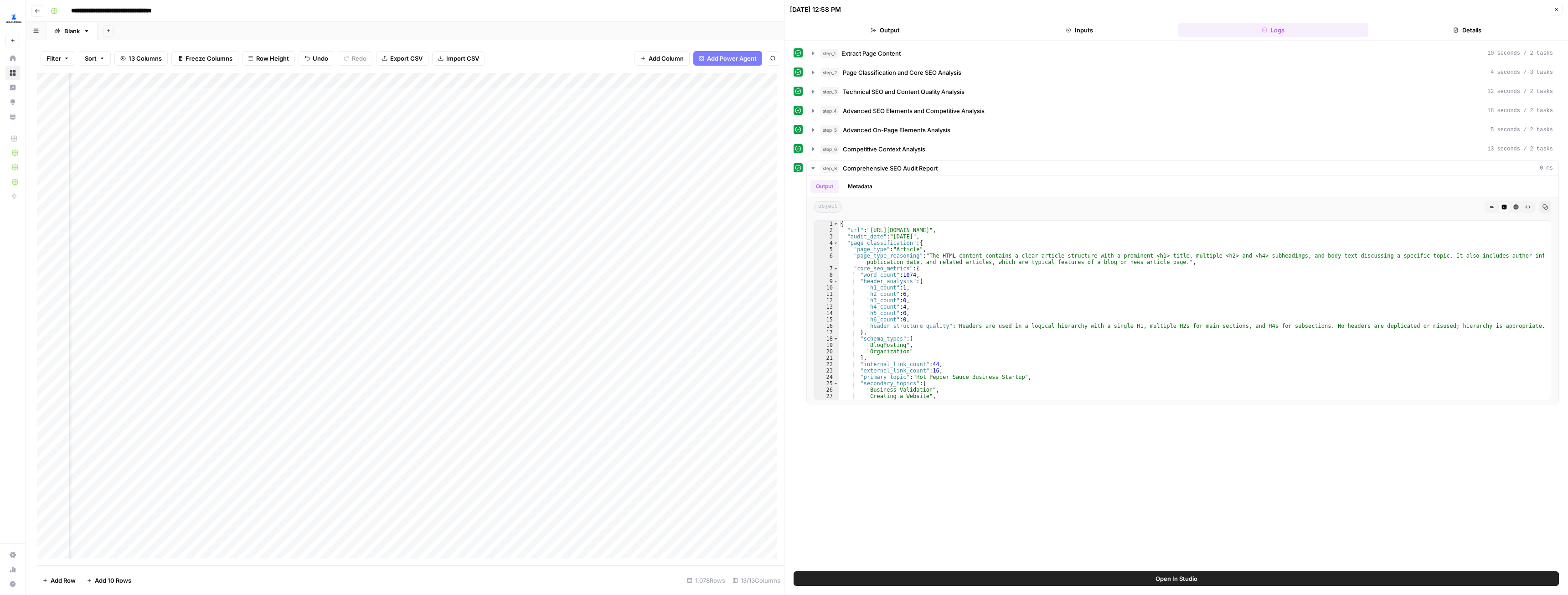
scroll to position [0, 284]
click at [1468, 35] on button "Details" at bounding box center [1467, 30] width 190 height 14
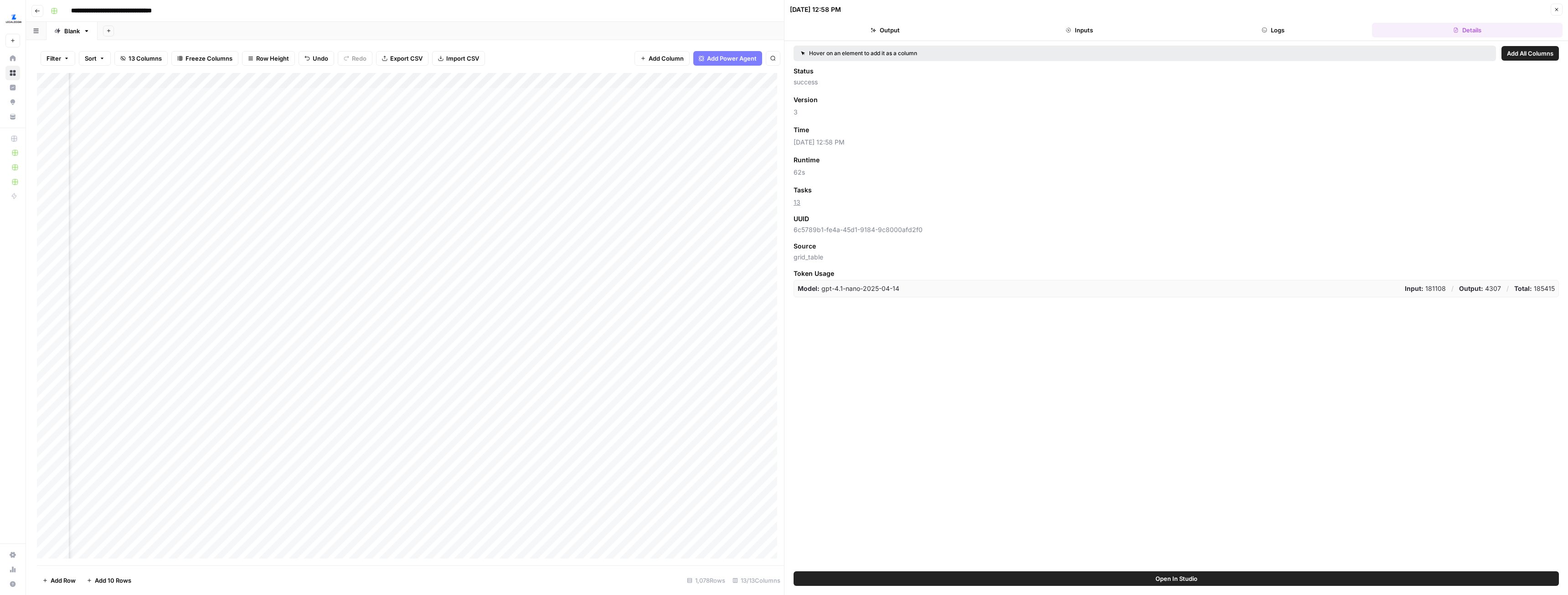
scroll to position [0, 443]
click at [630, 97] on div "Add Column" at bounding box center [411, 319] width 747 height 492
drag, startPoint x: 780, startPoint y: 204, endPoint x: 781, endPoint y: 292, distance: 88.0
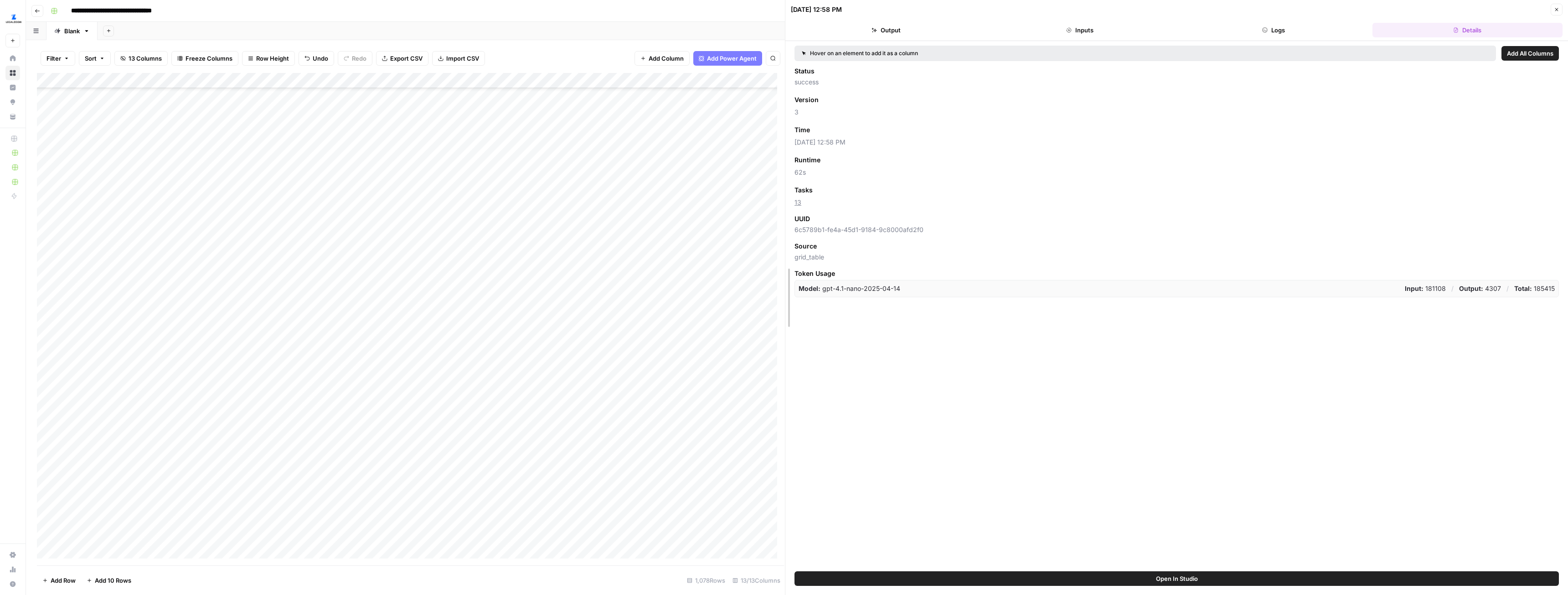
click at [781, 292] on div at bounding box center [785, 298] width 9 height 595
click at [300, 80] on div "Add Column" at bounding box center [411, 319] width 748 height 492
click at [330, 104] on span "All Rows" at bounding box center [333, 102] width 58 height 9
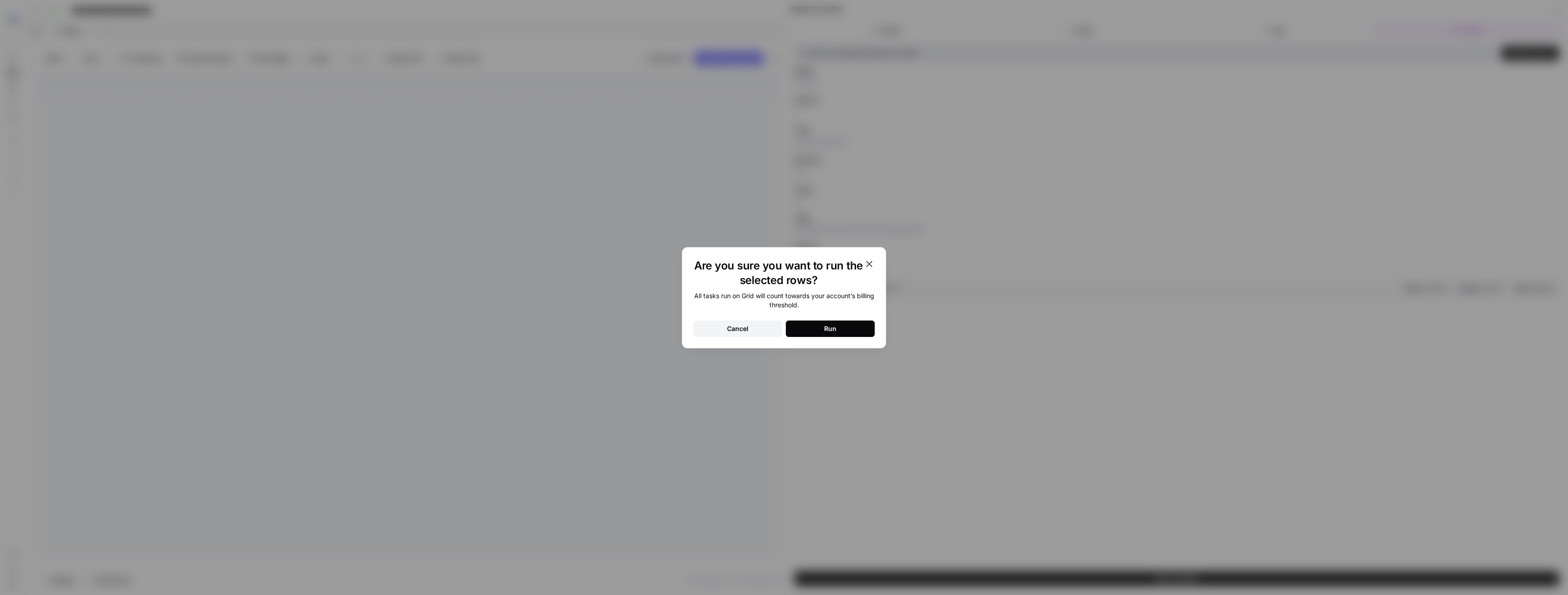
click at [820, 321] on button "Run" at bounding box center [830, 328] width 89 height 17
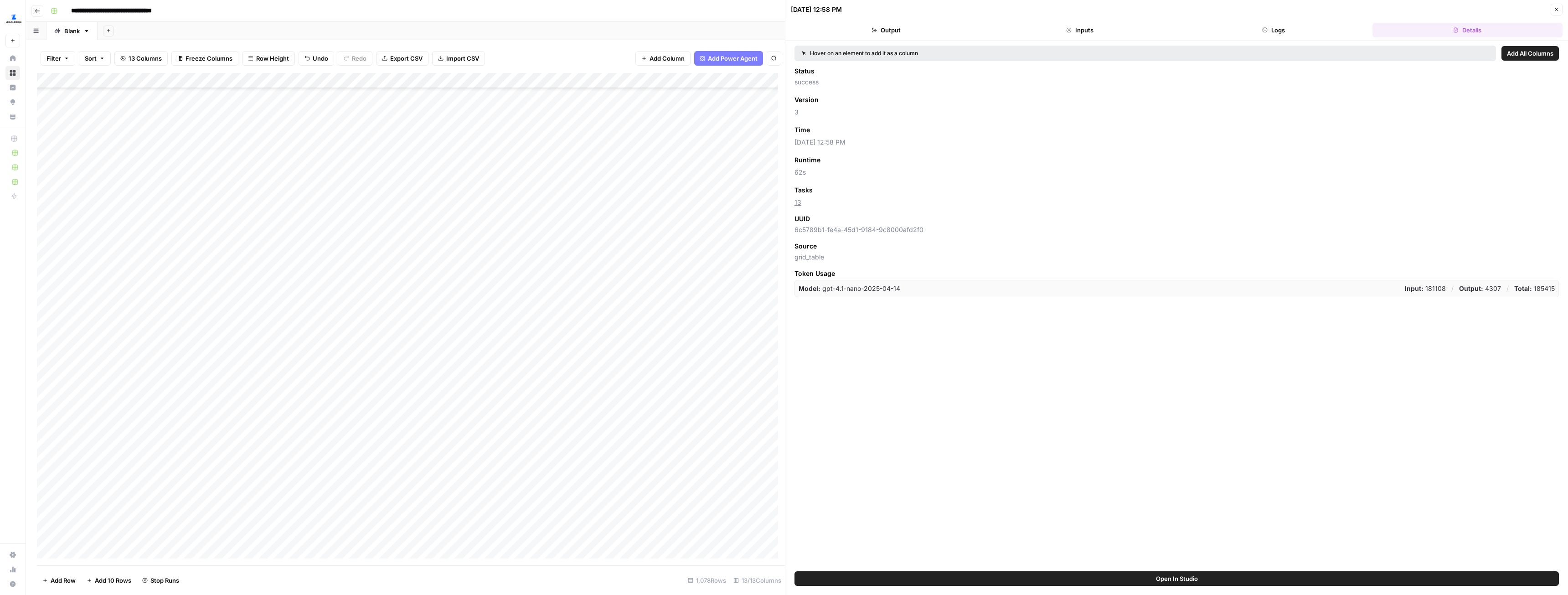
scroll to position [0, 0]
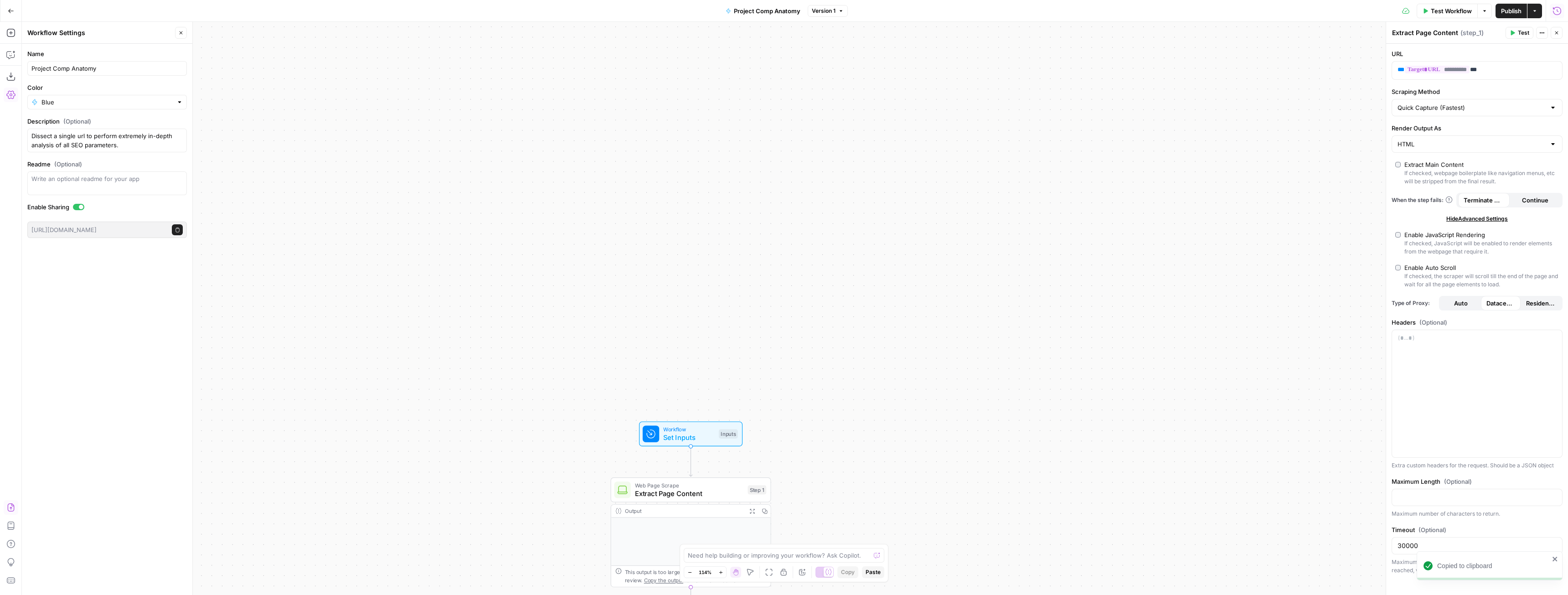
click at [178, 31] on button "Close" at bounding box center [181, 32] width 12 height 12
click at [10, 54] on icon "button" at bounding box center [11, 55] width 9 height 9
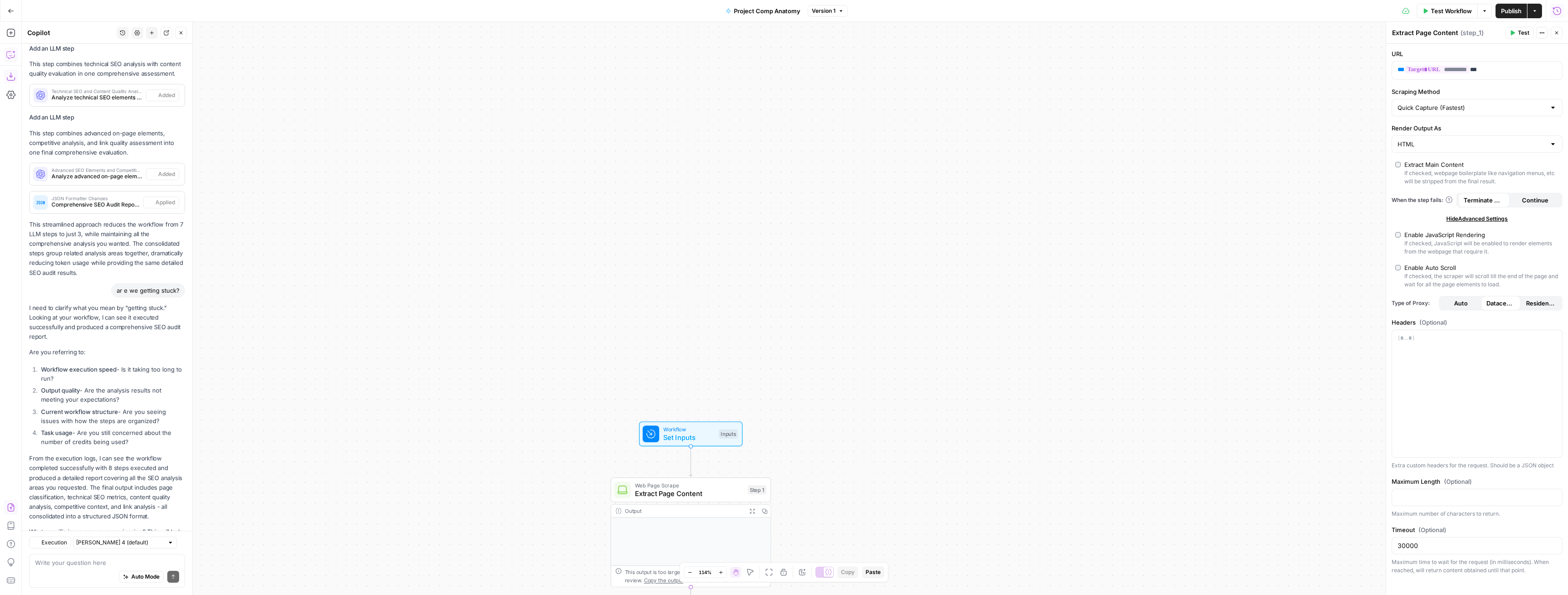
scroll to position [2637, 0]
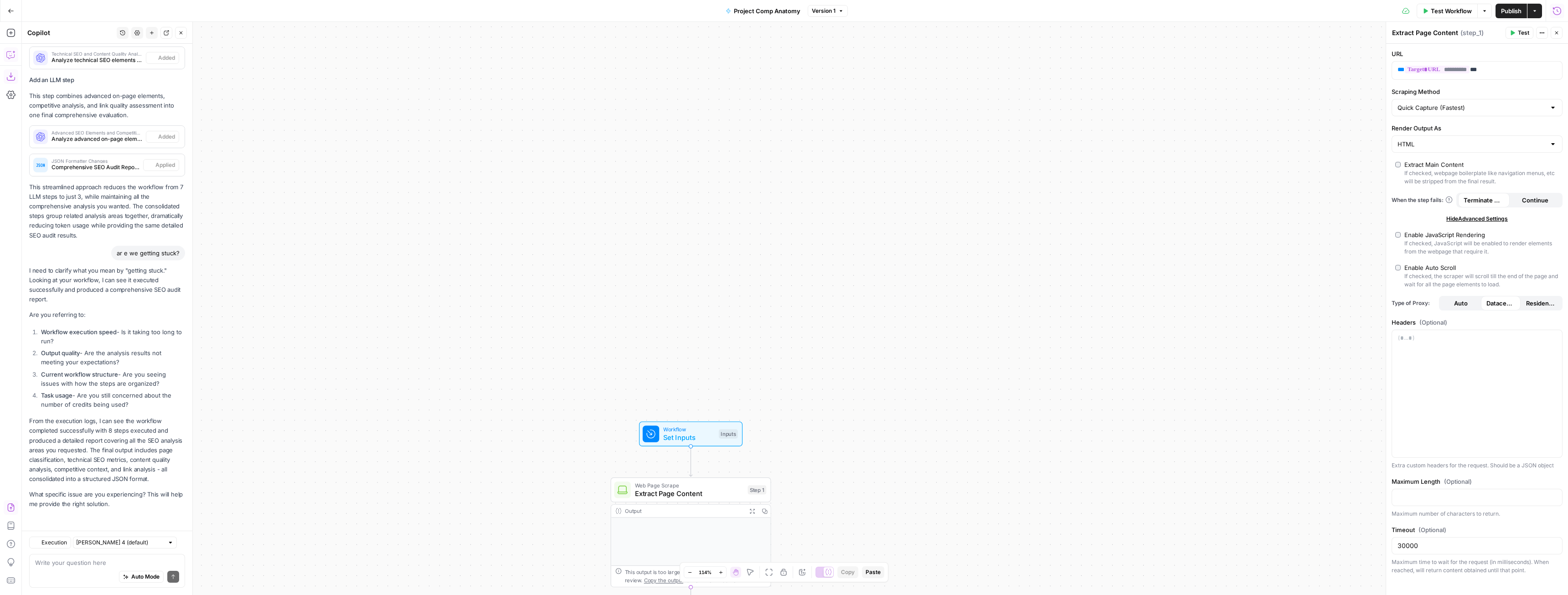
click at [111, 561] on textarea at bounding box center [107, 562] width 144 height 9
type textarea "F"
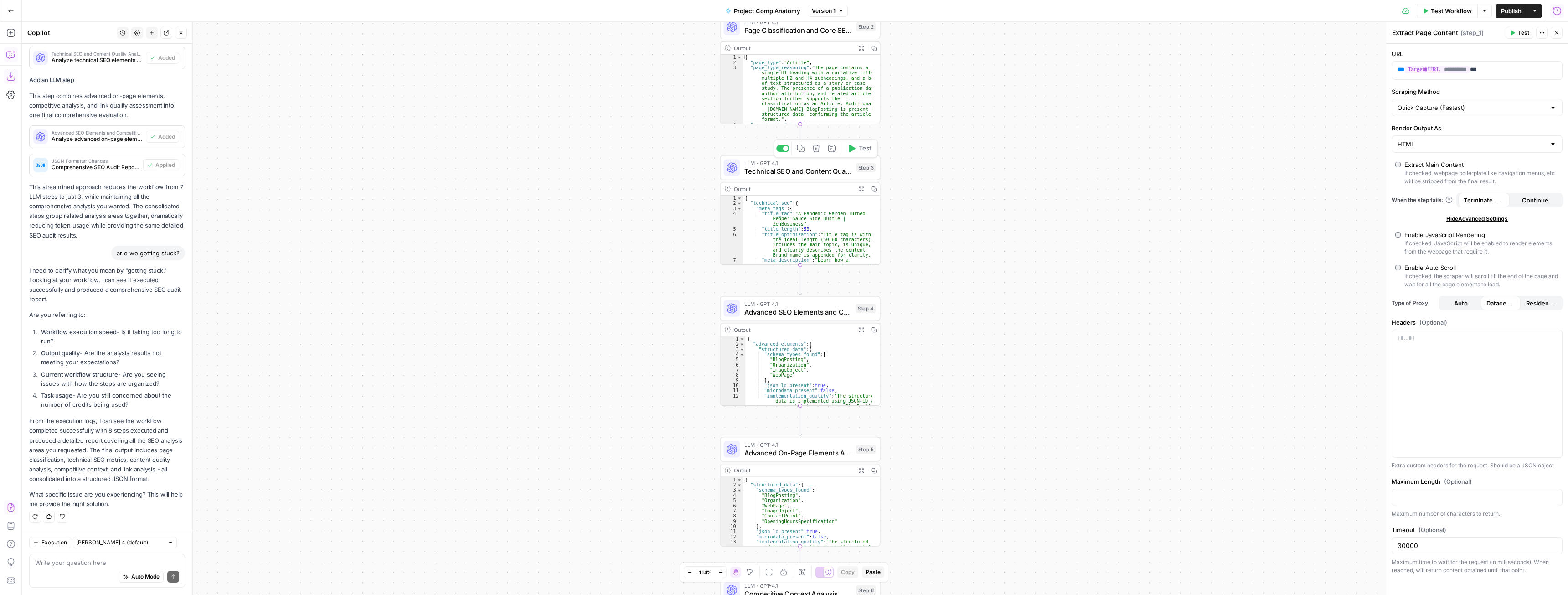
click at [799, 176] on div "LLM · GPT-4.1 Technical SEO and Content Quality Analysis Step 3 Copy step Delet…" at bounding box center [799, 167] width 160 height 25
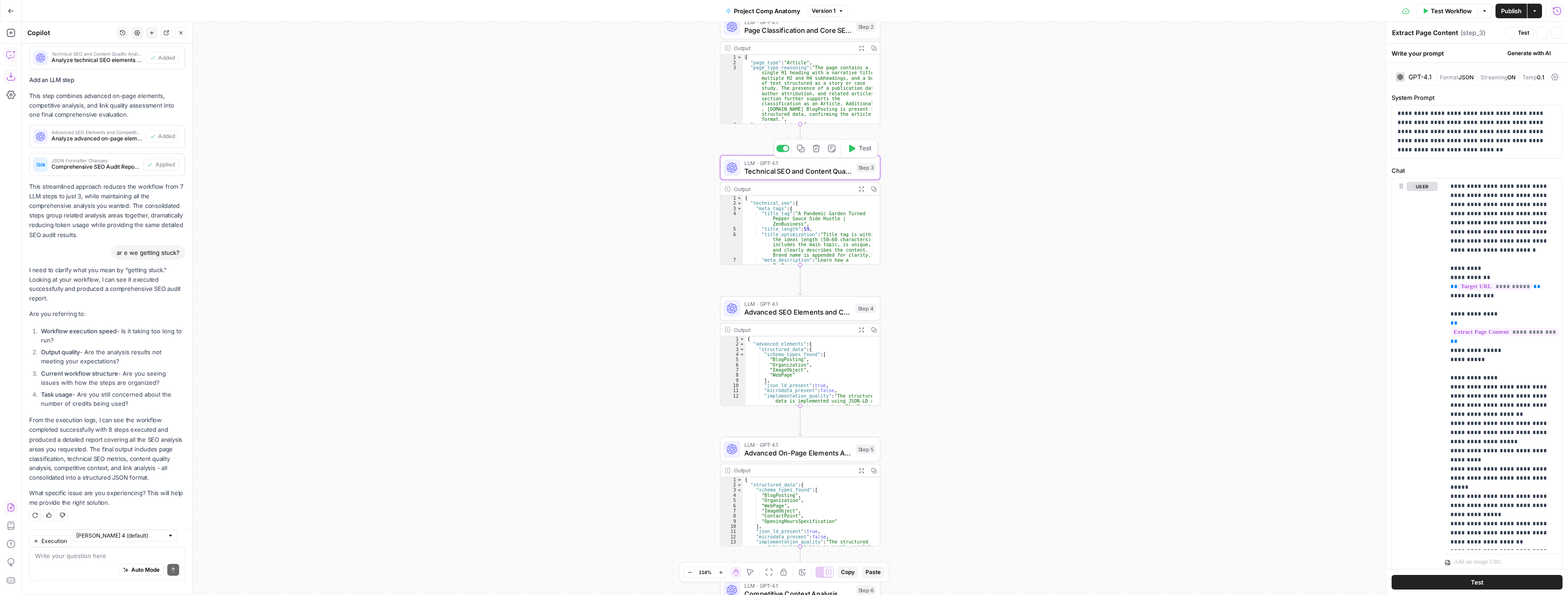
type textarea "Technical SEO and Content Quality Analysis"
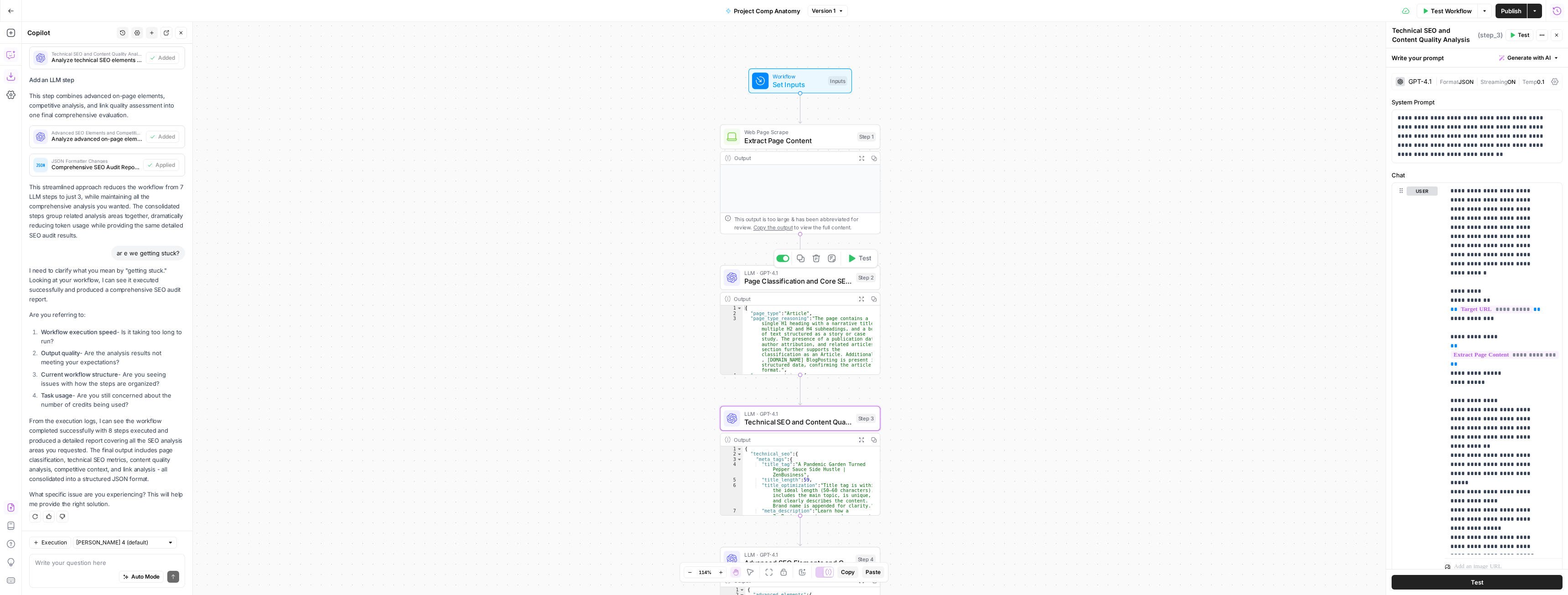
click at [786, 283] on span "Page Classification and Core SEO Analysis" at bounding box center [798, 281] width 107 height 11
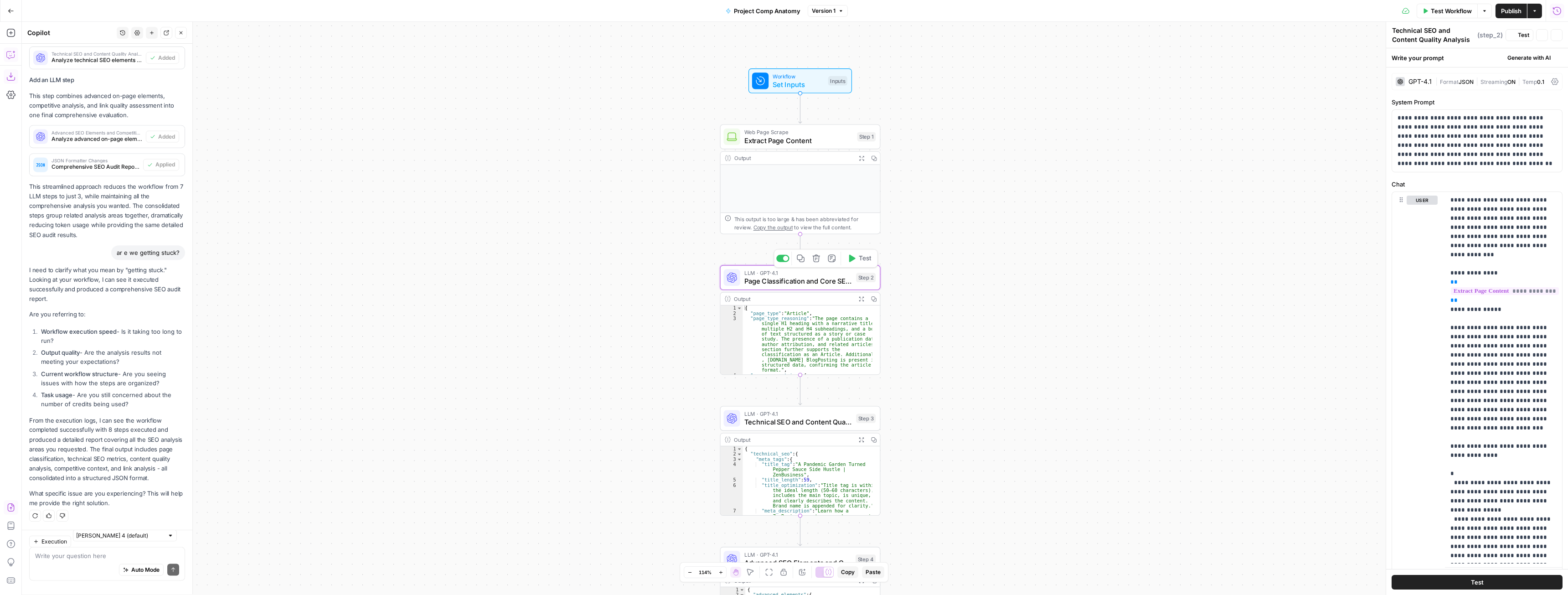
type textarea "Page Classification and Core SEO Analysis"
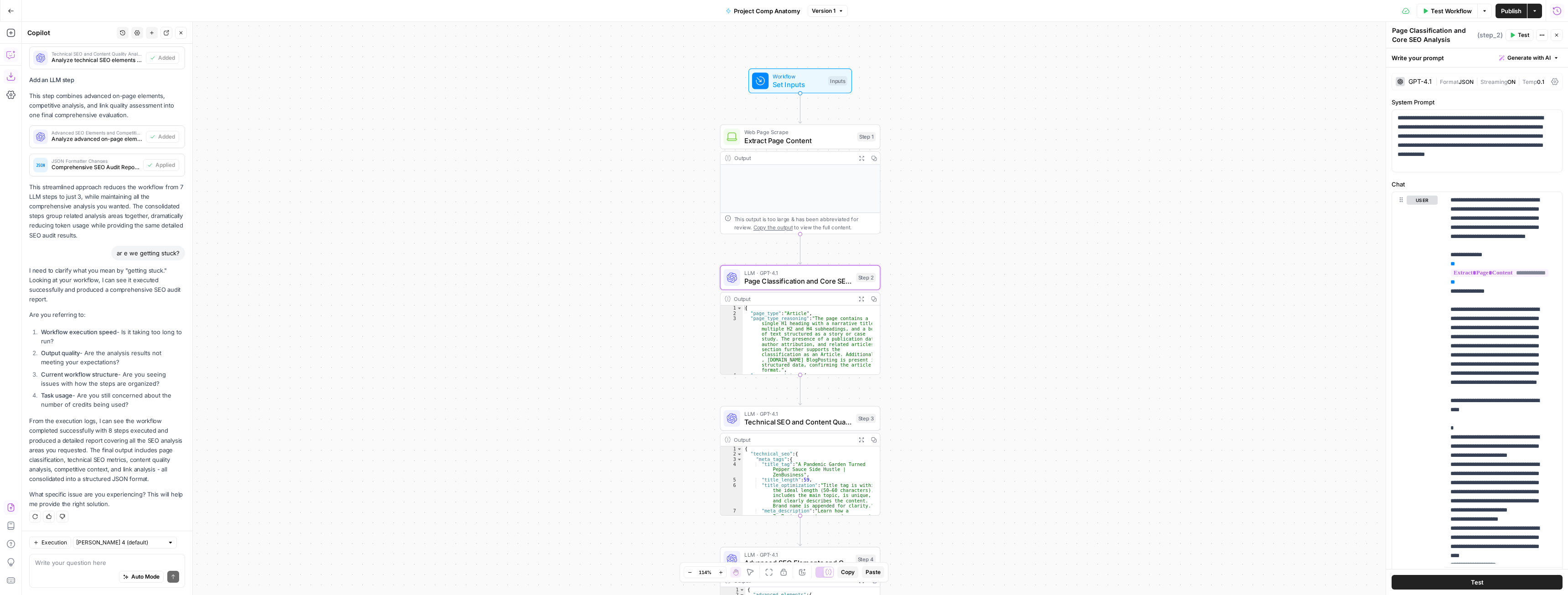
click at [1416, 81] on div "GPT-4.1" at bounding box center [1420, 81] width 23 height 6
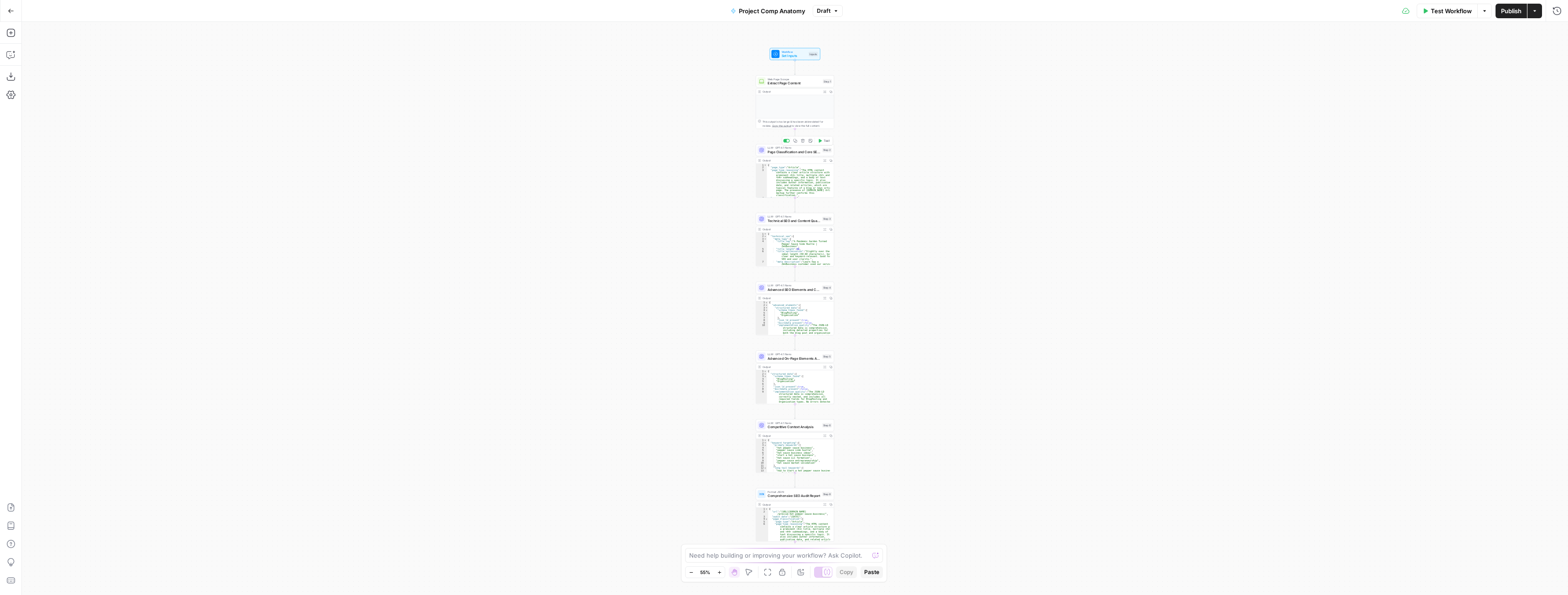
click at [784, 151] on span "Page Classification and Core SEO Analysis" at bounding box center [793, 152] width 52 height 5
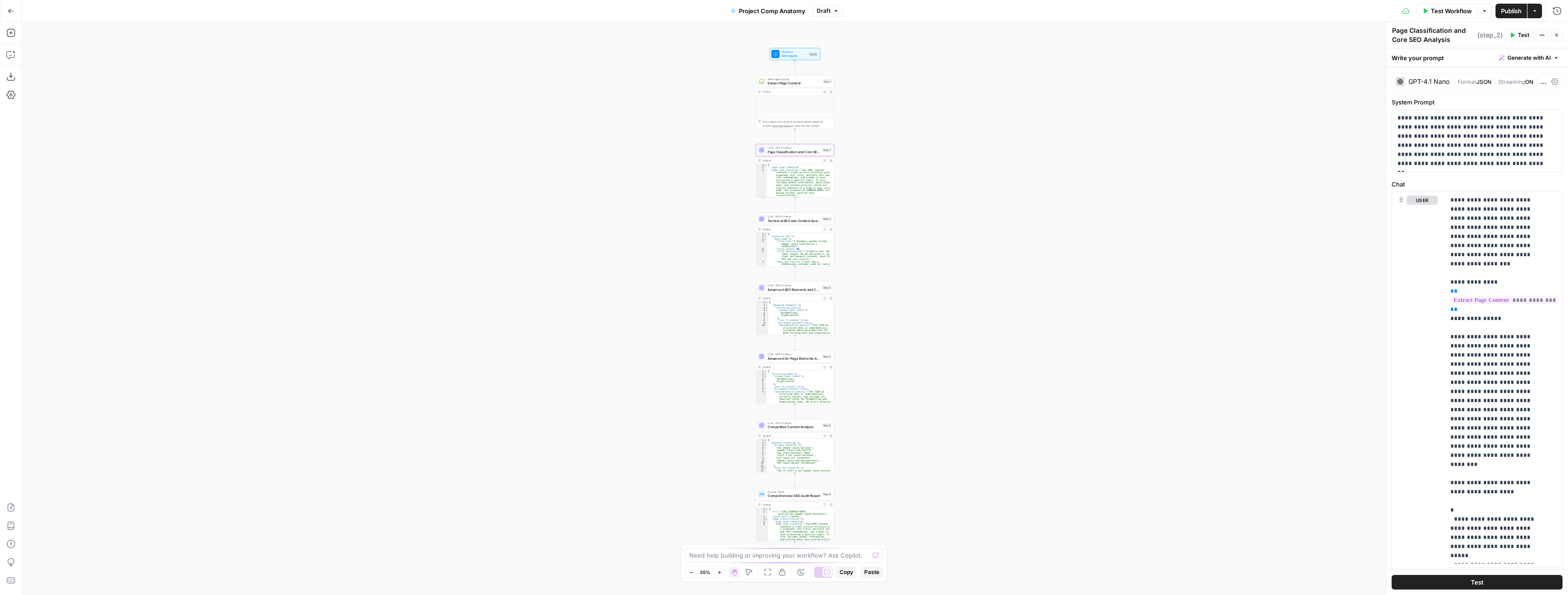
click at [966, 209] on div "Workflow Set Inputs Inputs Web Page Scrape Extract Page Content Step 1 Output E…" at bounding box center [795, 308] width 1546 height 573
click at [1506, 9] on span "Publish" at bounding box center [1510, 11] width 20 height 9
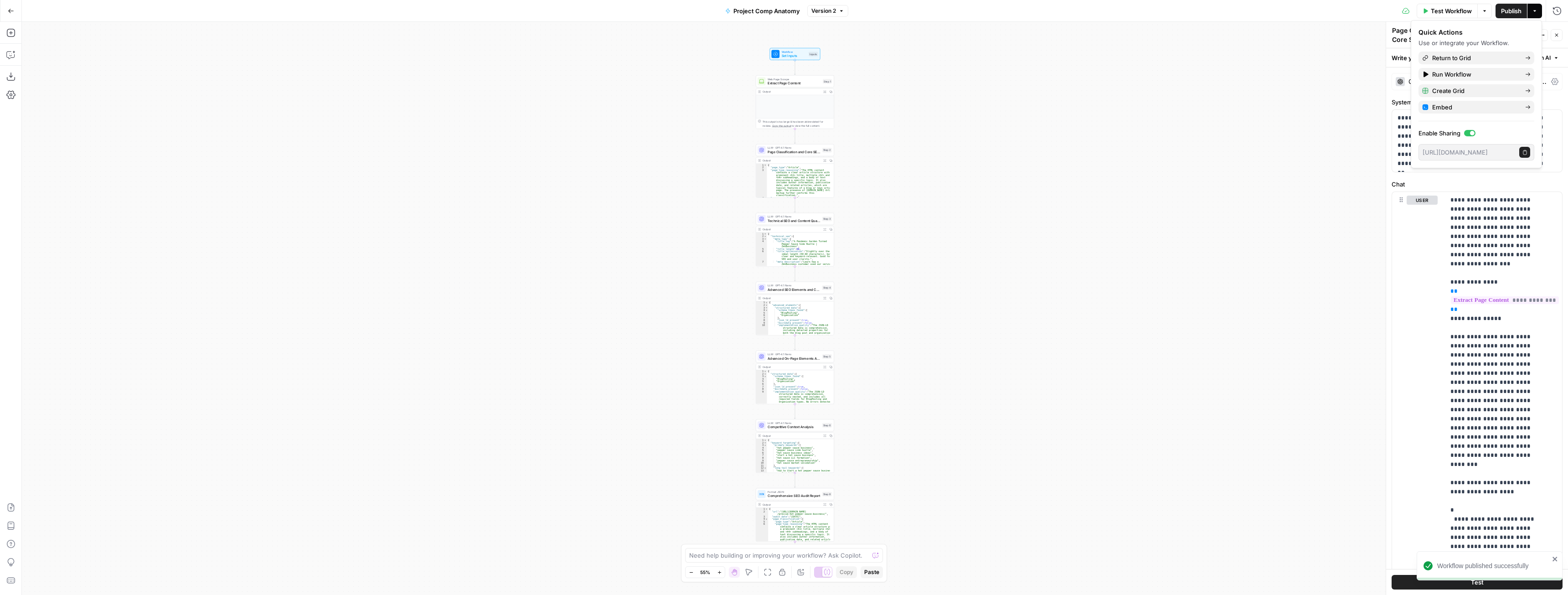
click at [1291, 186] on div "Workflow Set Inputs Inputs Web Page Scrape Extract Page Content Step 1 Output E…" at bounding box center [795, 308] width 1546 height 573
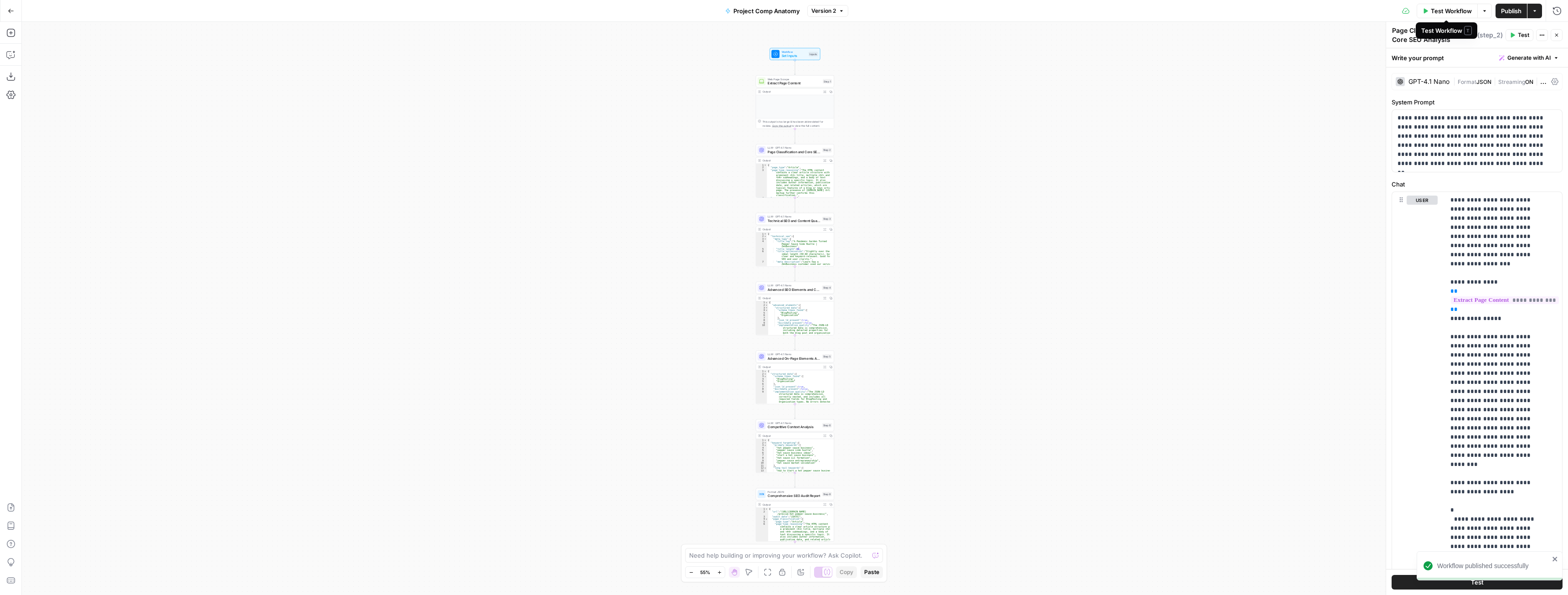
click at [1447, 10] on span "Test Workflow" at bounding box center [1451, 11] width 41 height 9
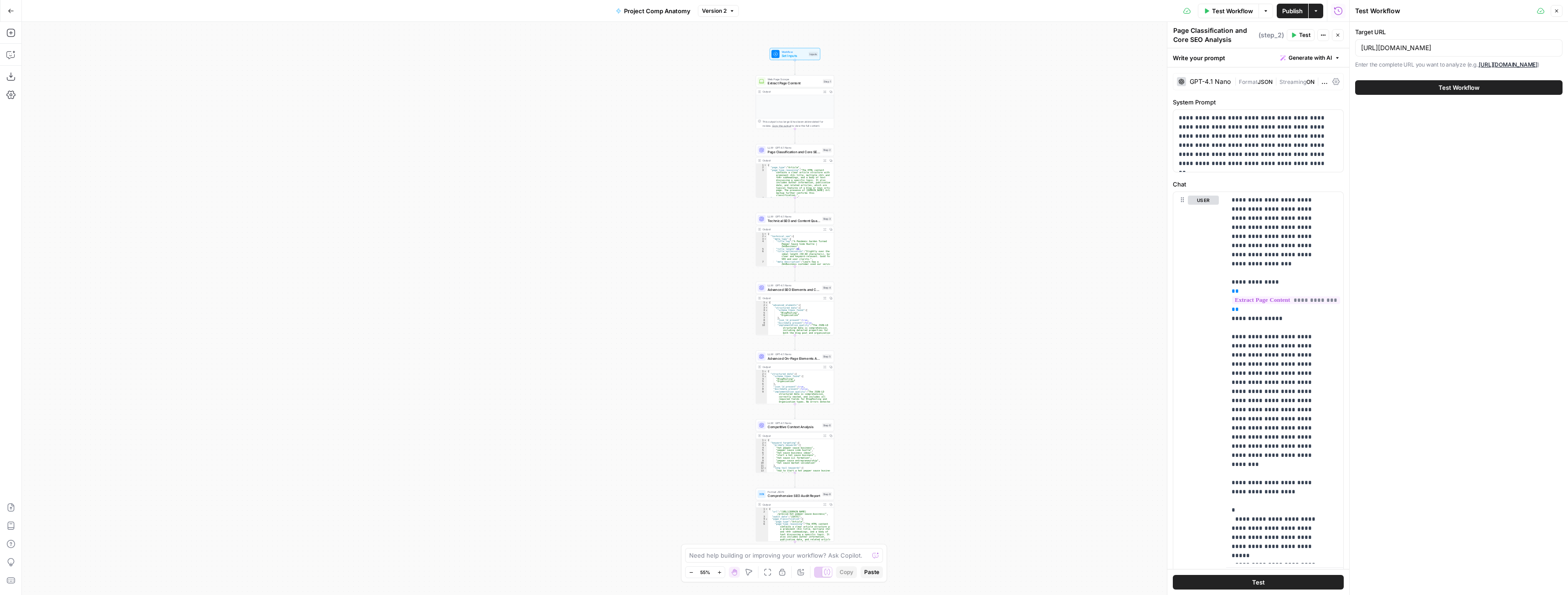
click at [1478, 89] on span "Test Workflow" at bounding box center [1459, 88] width 41 height 9
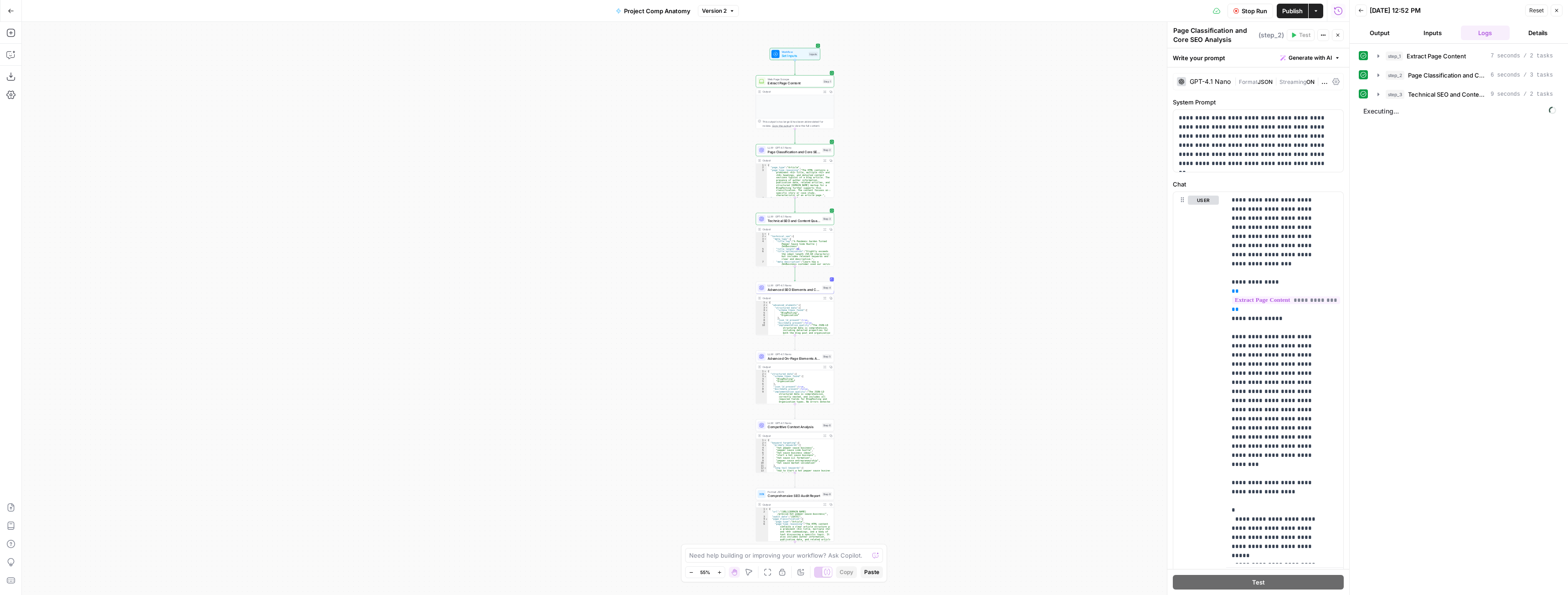
click at [1253, 10] on span "Stop Run" at bounding box center [1254, 11] width 26 height 9
click at [14, 56] on icon "button" at bounding box center [10, 55] width 8 height 7
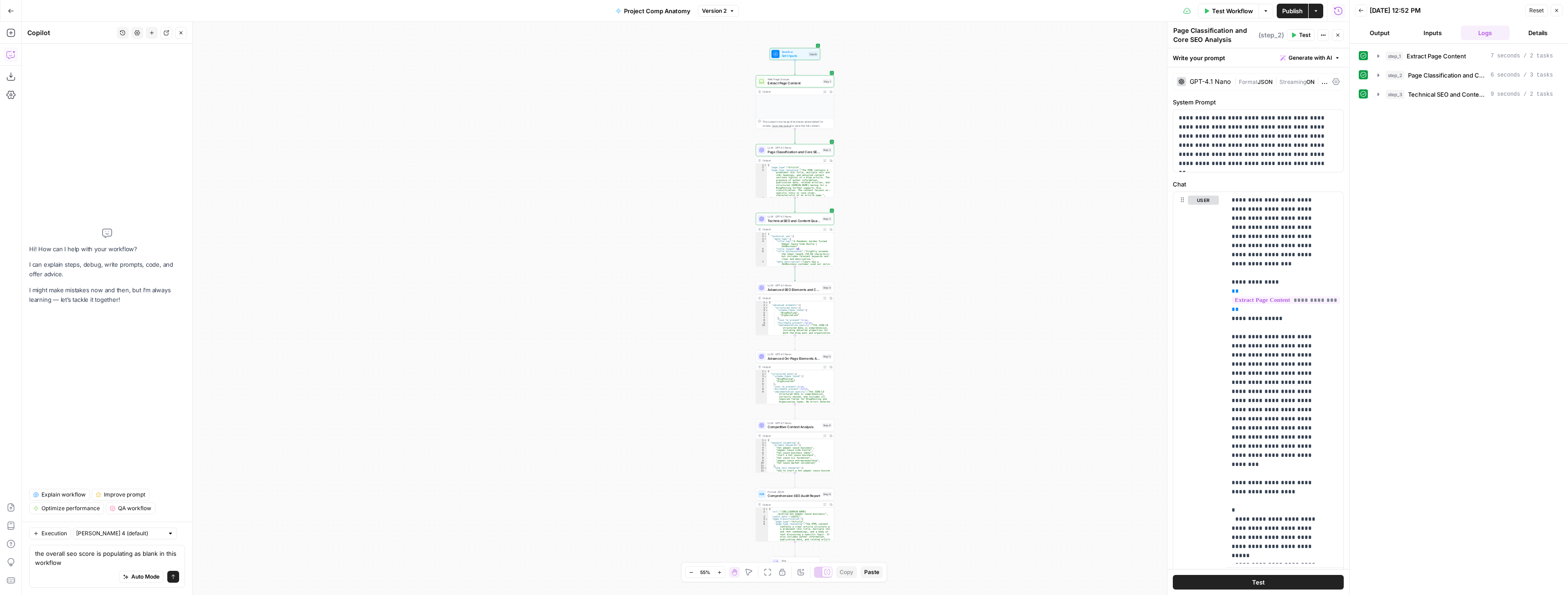
click at [94, 554] on textarea "the overall seo score is populating as blank in this workflow" at bounding box center [107, 558] width 144 height 19
click at [143, 554] on textarea "the overall seo score and 5 suggestions for improvement are populating as blank…" at bounding box center [107, 553] width 144 height 27
type textarea "the overall seo score and 5 suggestions for improvement are populating as blank…"
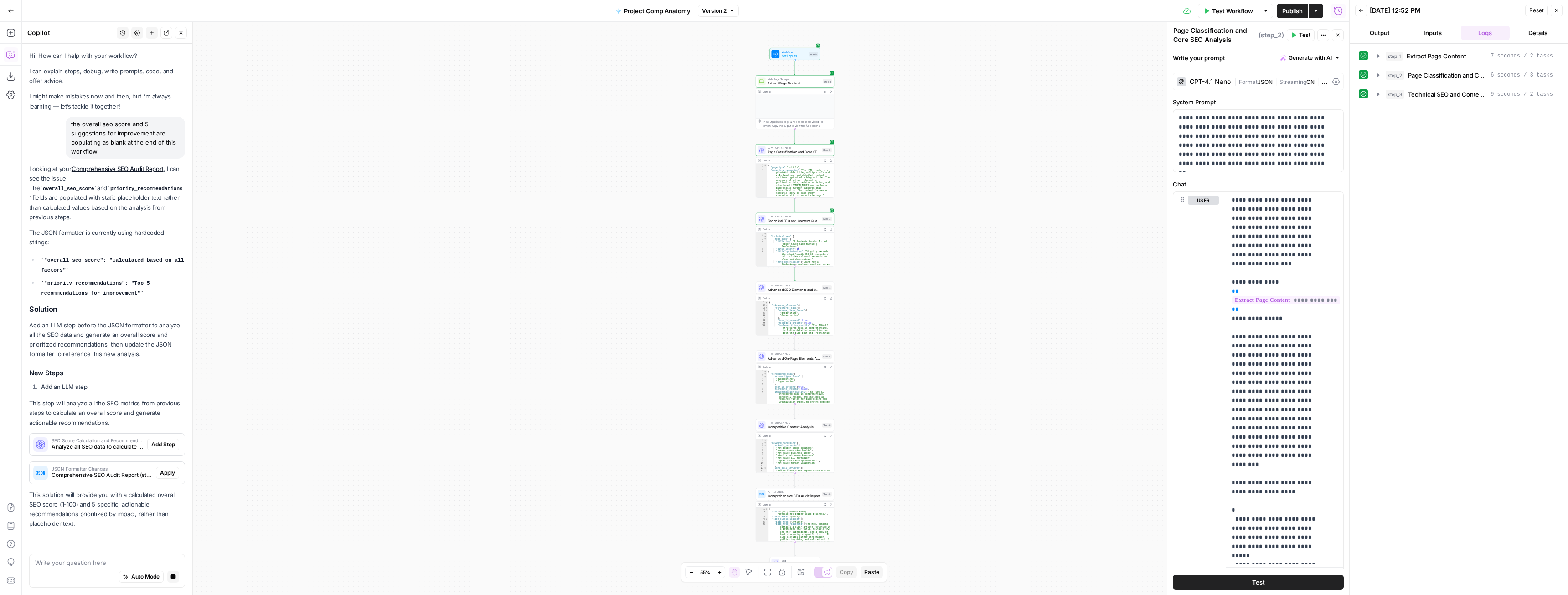
scroll to position [13, 0]
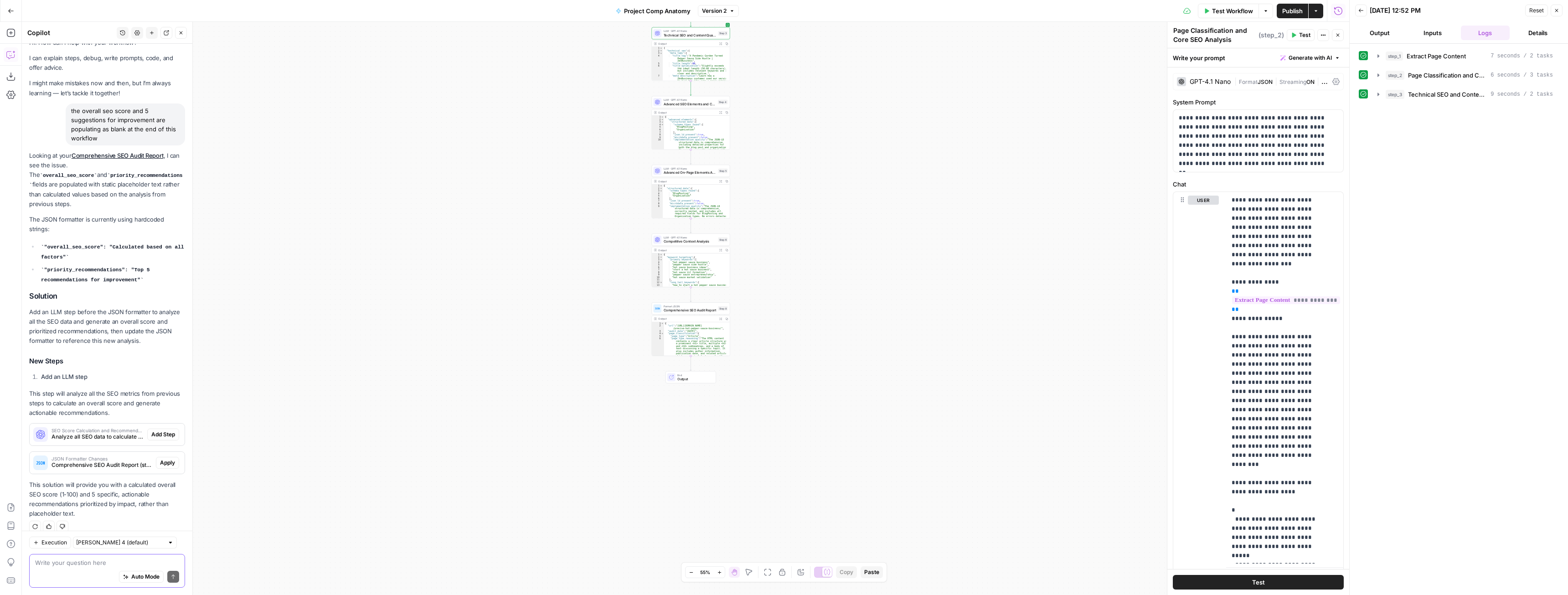
click at [116, 559] on textarea at bounding box center [107, 562] width 144 height 9
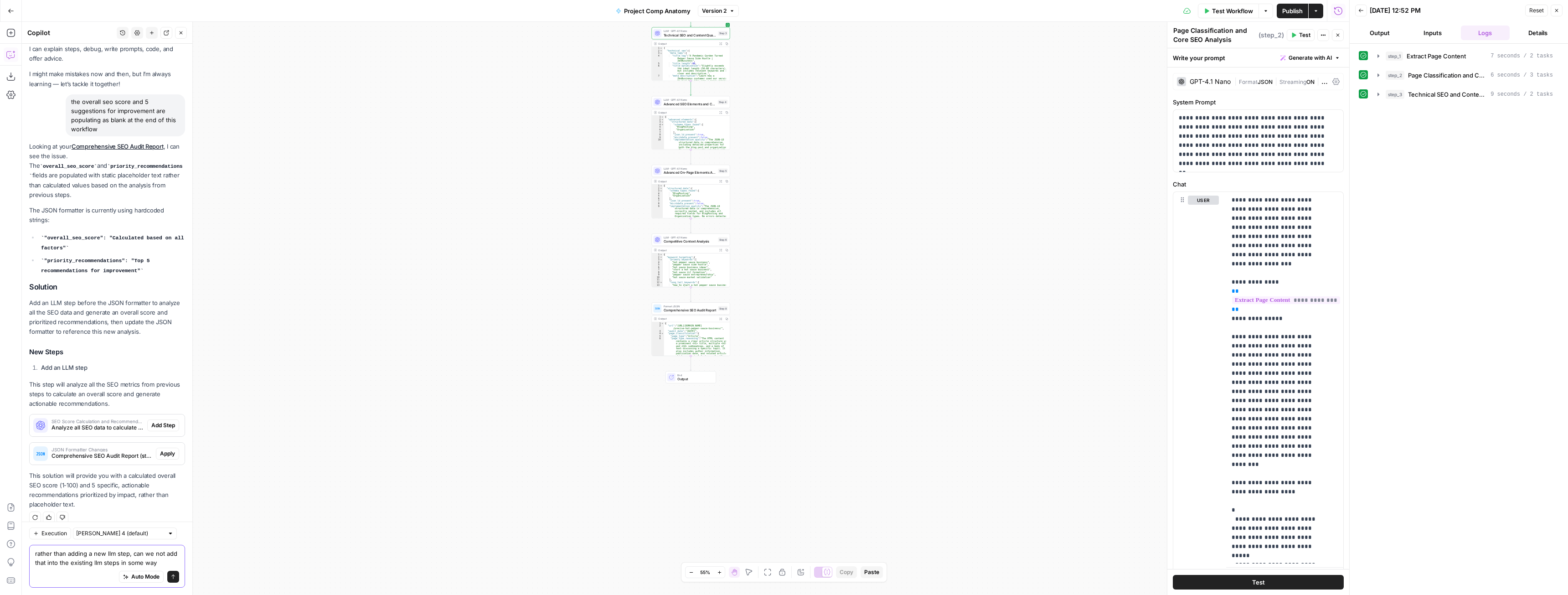
type textarea "rather than adding a new llm step, can we not add that into the existing llm st…"
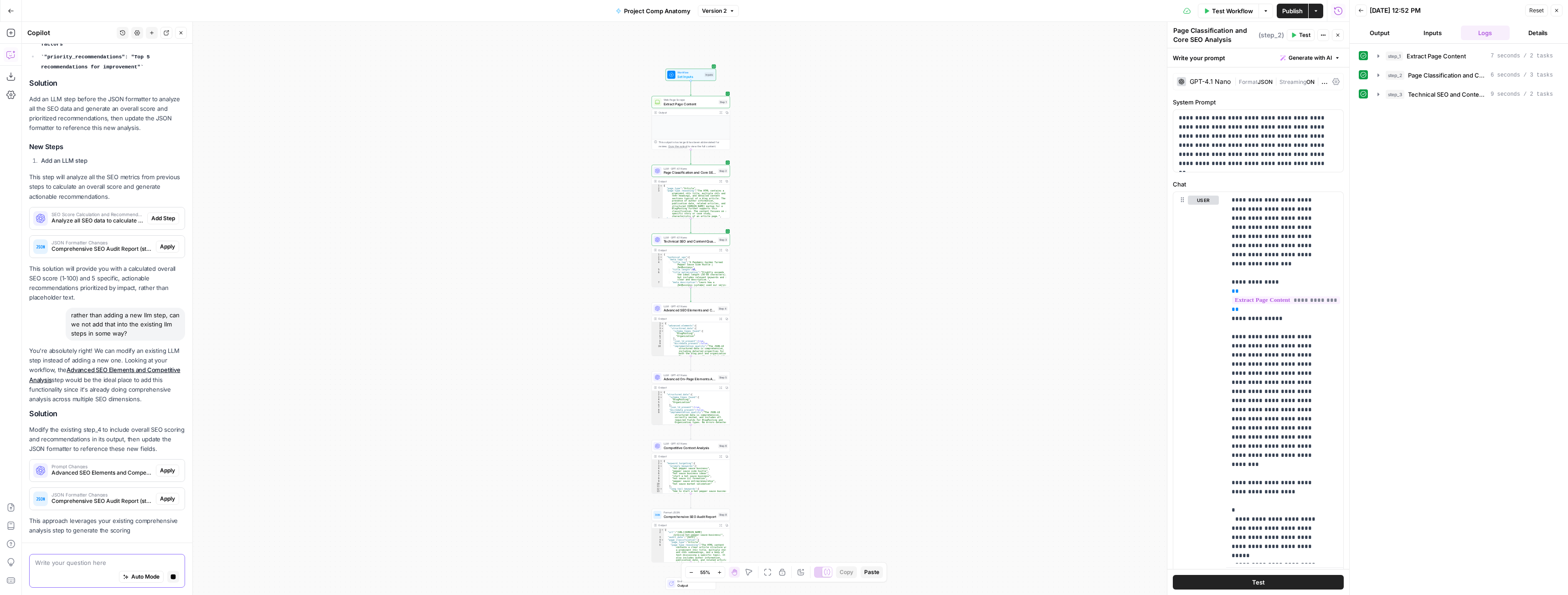
scroll to position [245, 0]
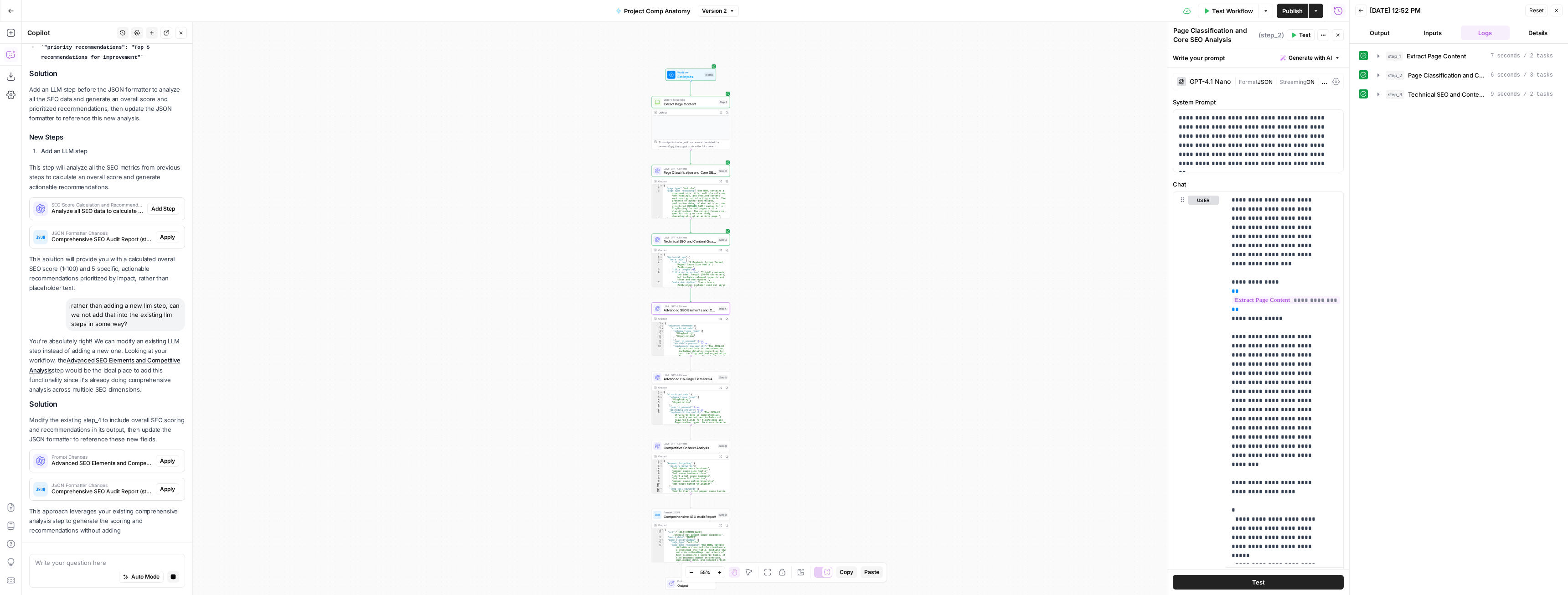
drag, startPoint x: 160, startPoint y: 457, endPoint x: 162, endPoint y: 469, distance: 12.2
click at [160, 457] on span "Apply" at bounding box center [167, 460] width 15 height 8
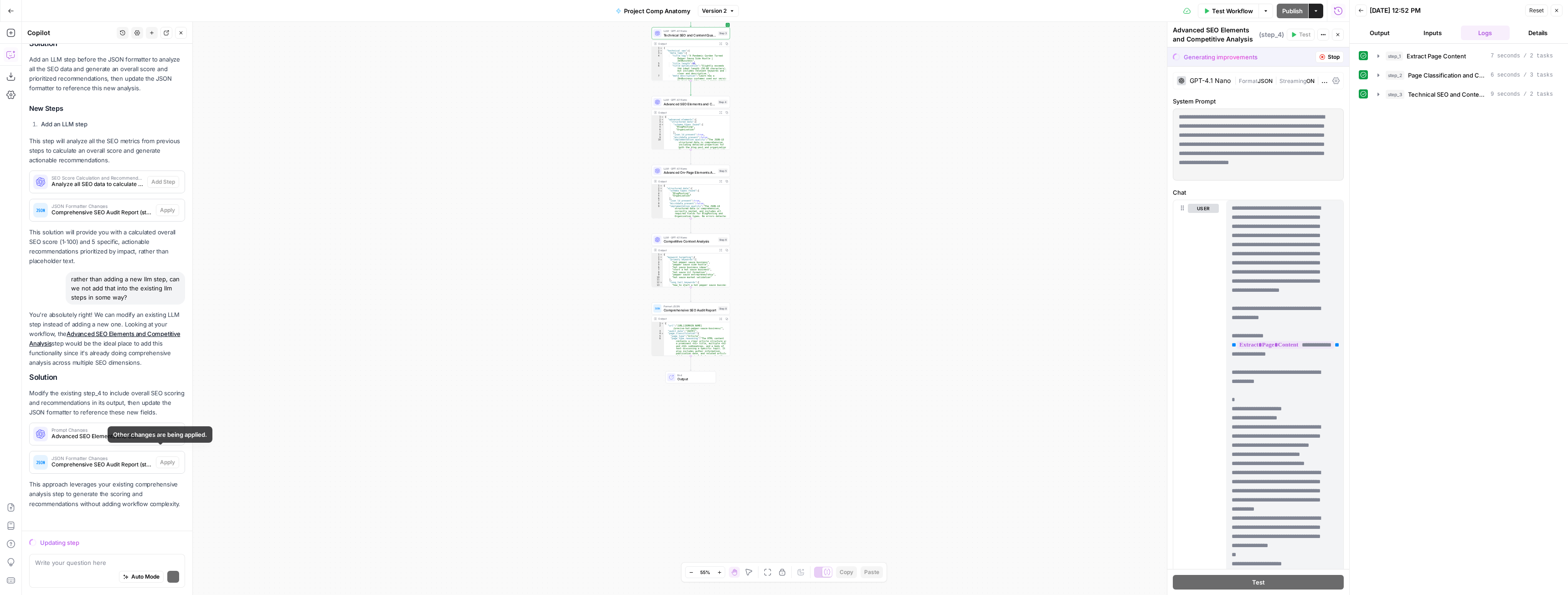
scroll to position [285, 0]
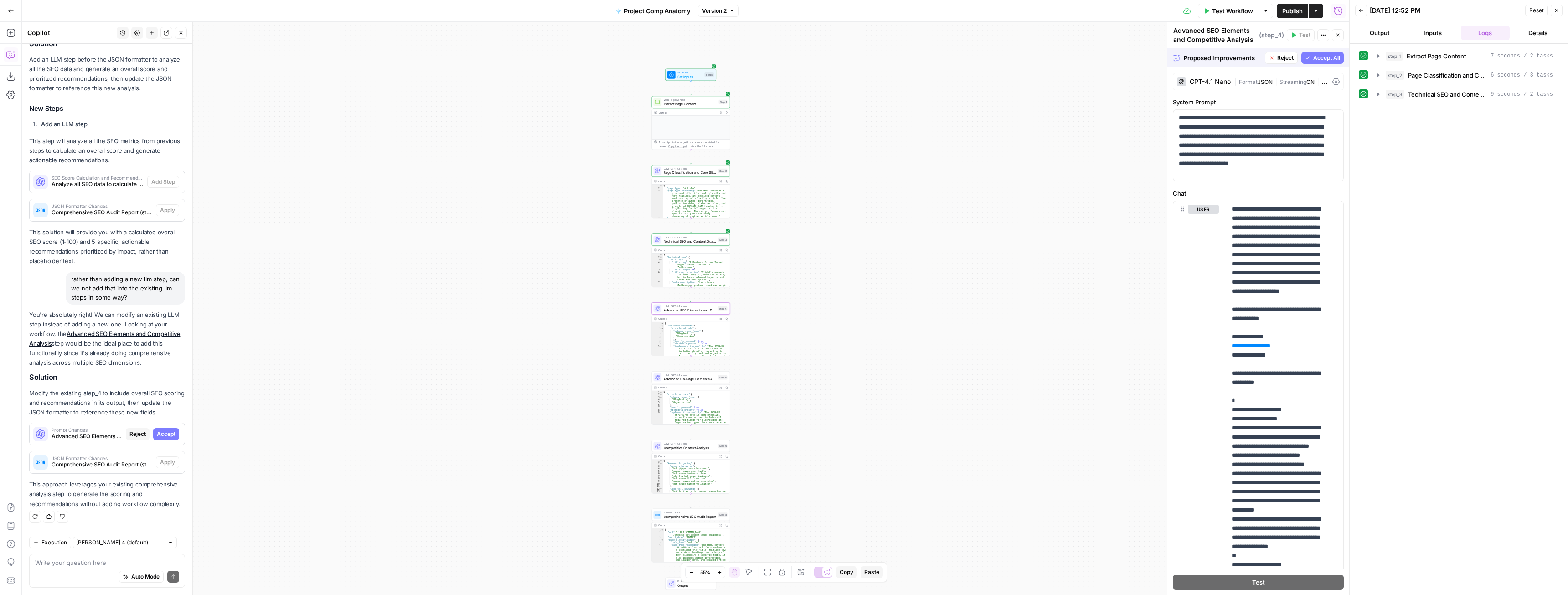
click at [161, 429] on span "Accept" at bounding box center [166, 433] width 19 height 8
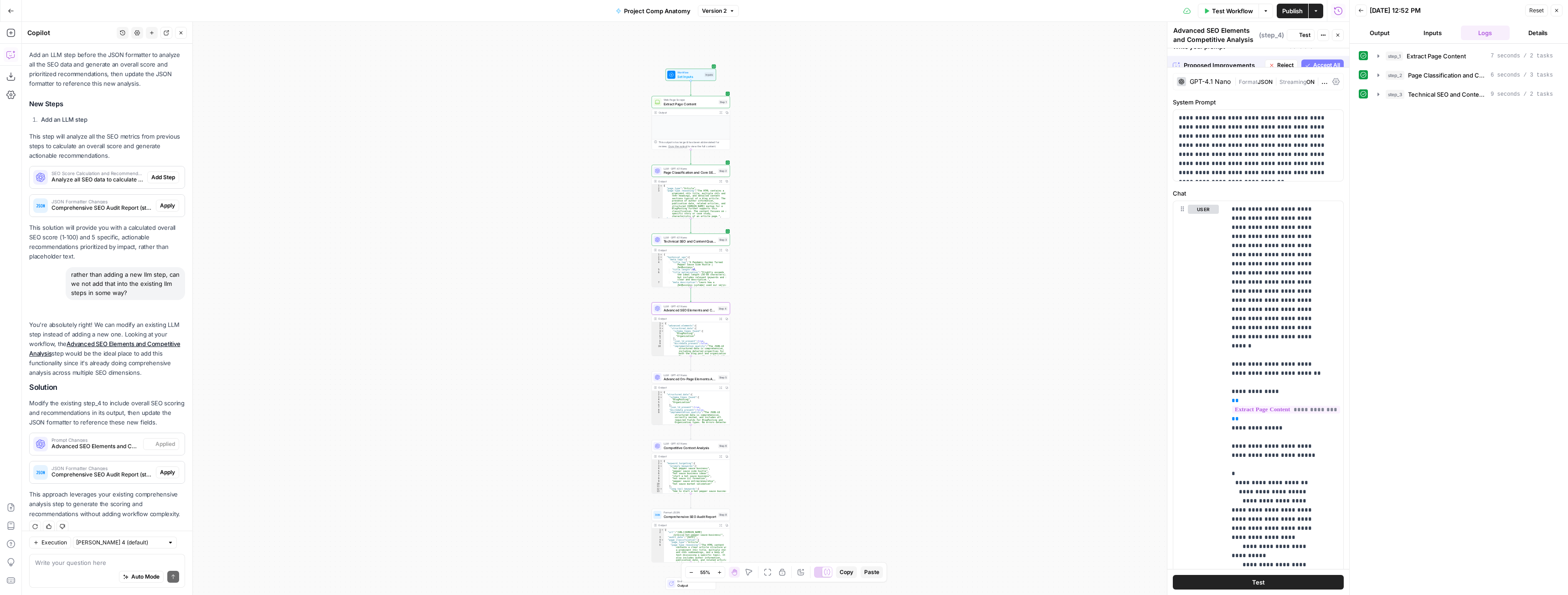
scroll to position [314, 0]
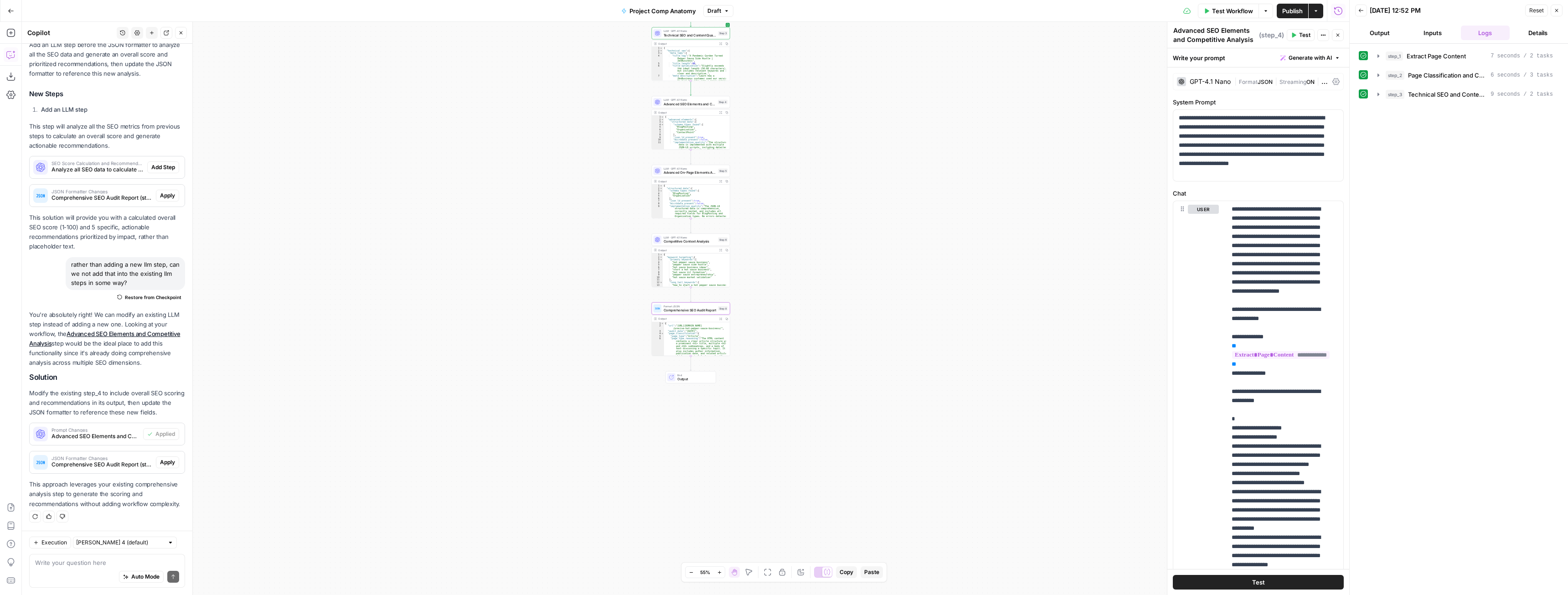
click at [160, 458] on span "Apply" at bounding box center [167, 461] width 15 height 8
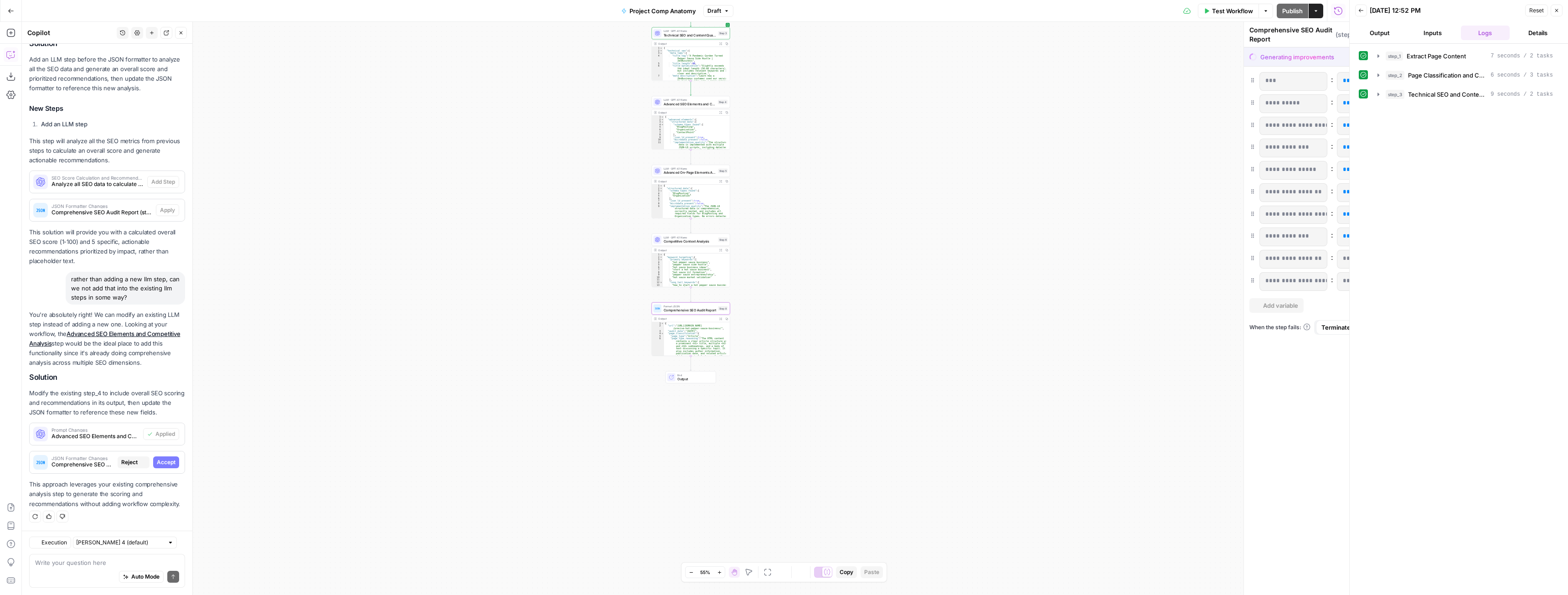
scroll to position [285, 0]
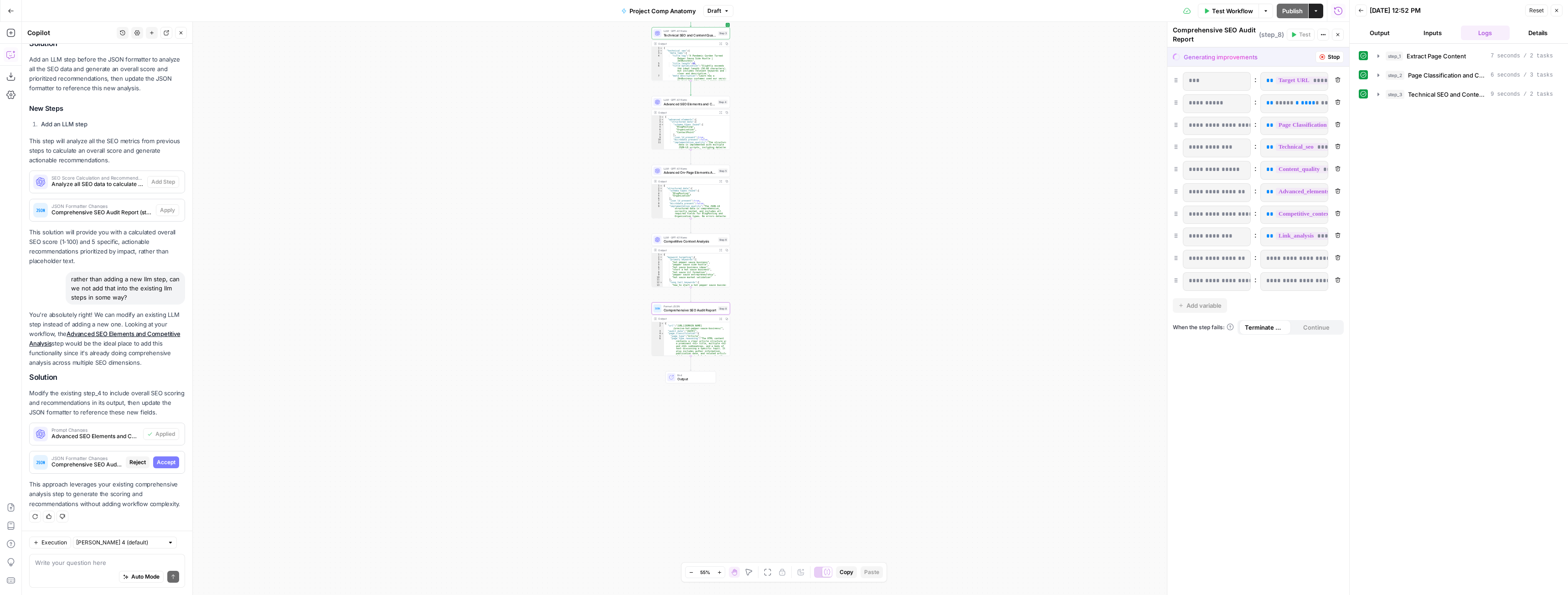
click at [158, 458] on span "Accept" at bounding box center [166, 461] width 19 height 8
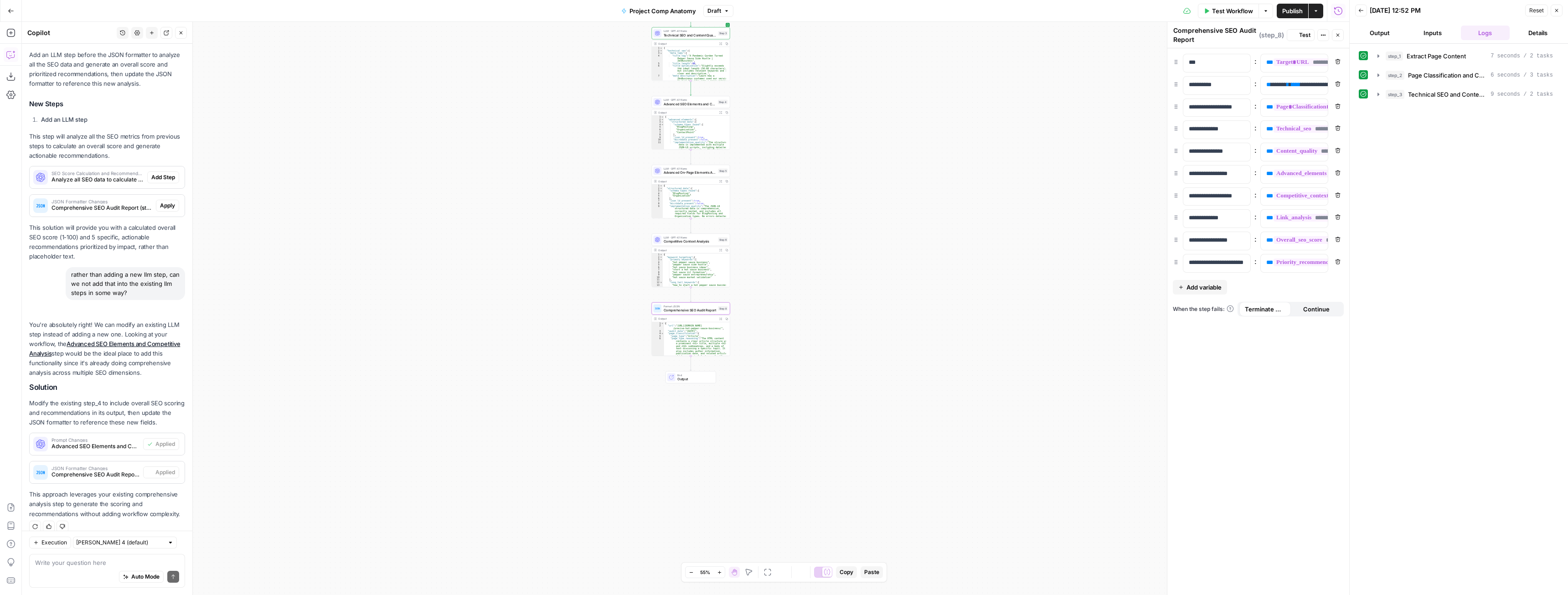
scroll to position [314, 0]
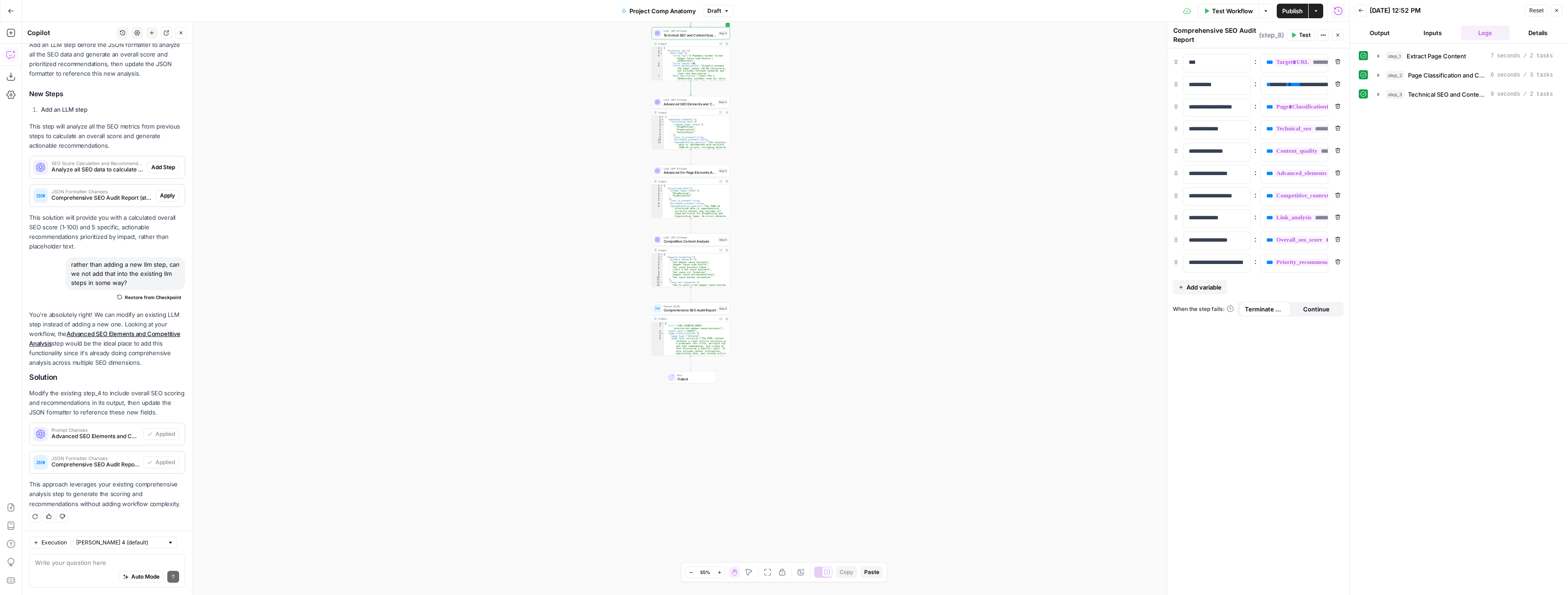
click at [1283, 12] on span "Publish" at bounding box center [1292, 11] width 20 height 9
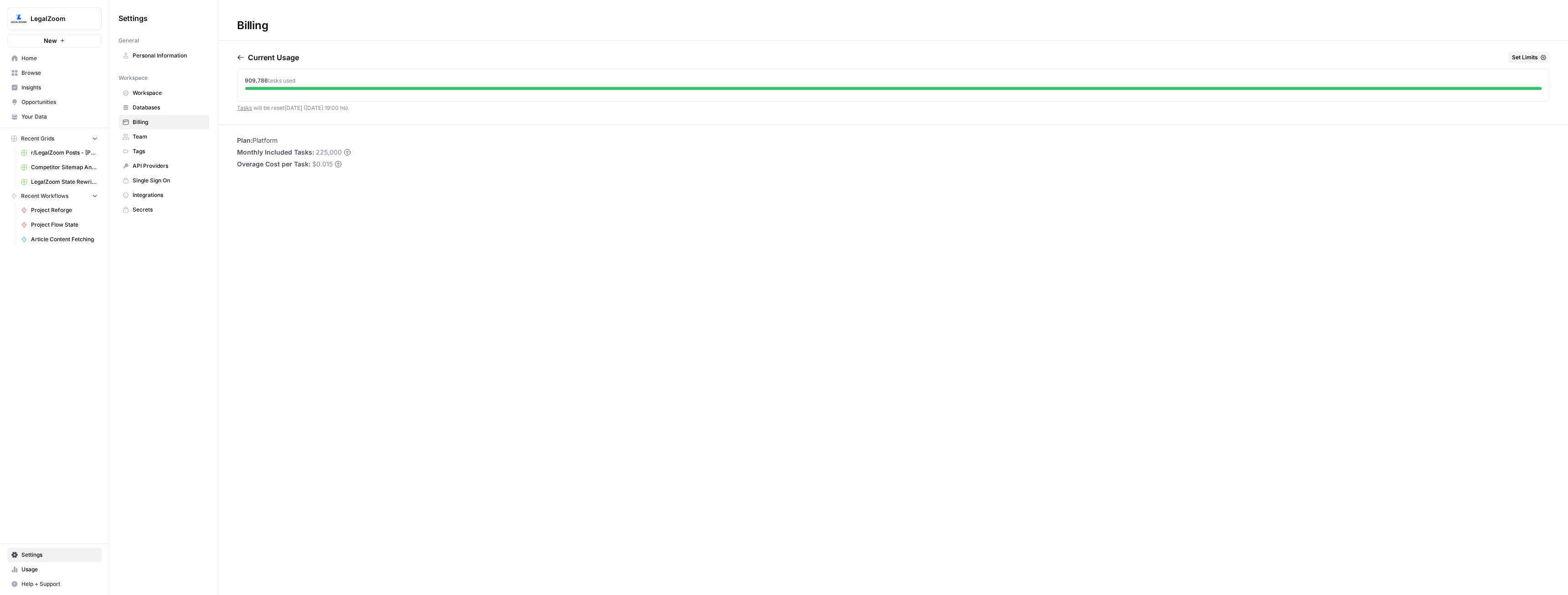
click at [44, 569] on span "Usage" at bounding box center [59, 568] width 76 height 8
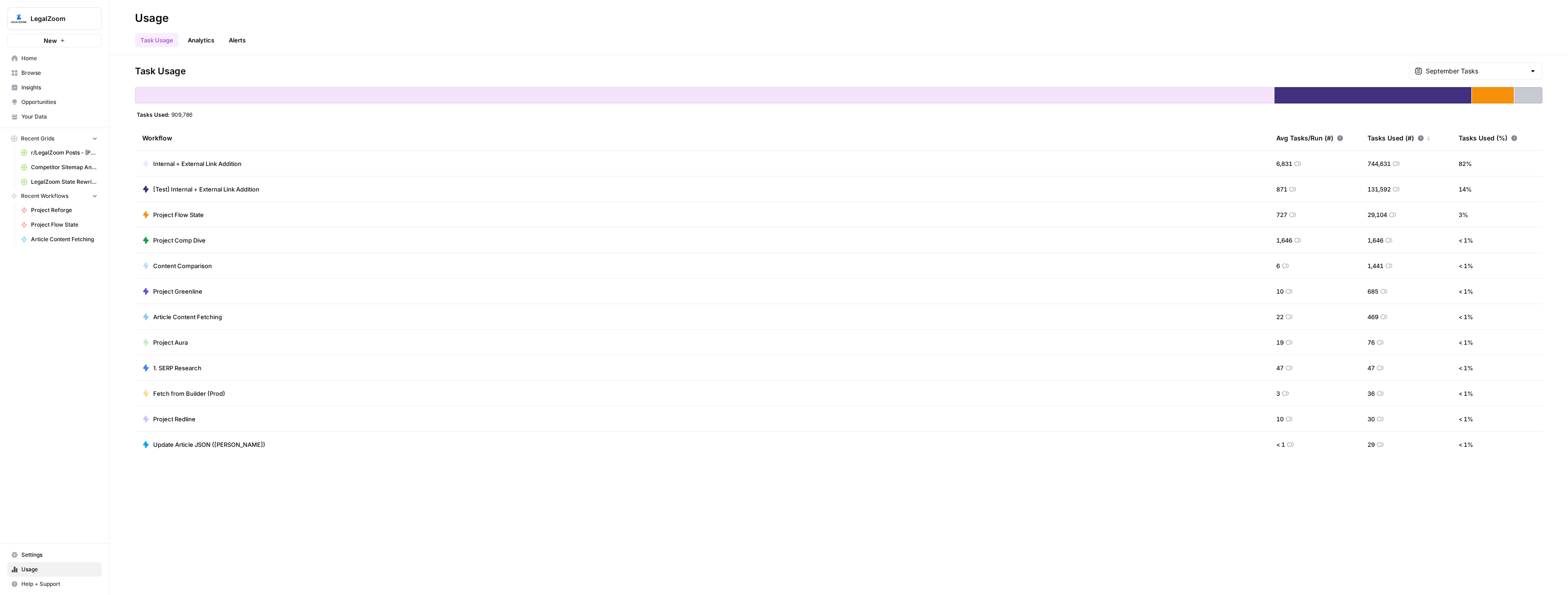
click at [195, 37] on link "Analytics" at bounding box center [201, 40] width 37 height 14
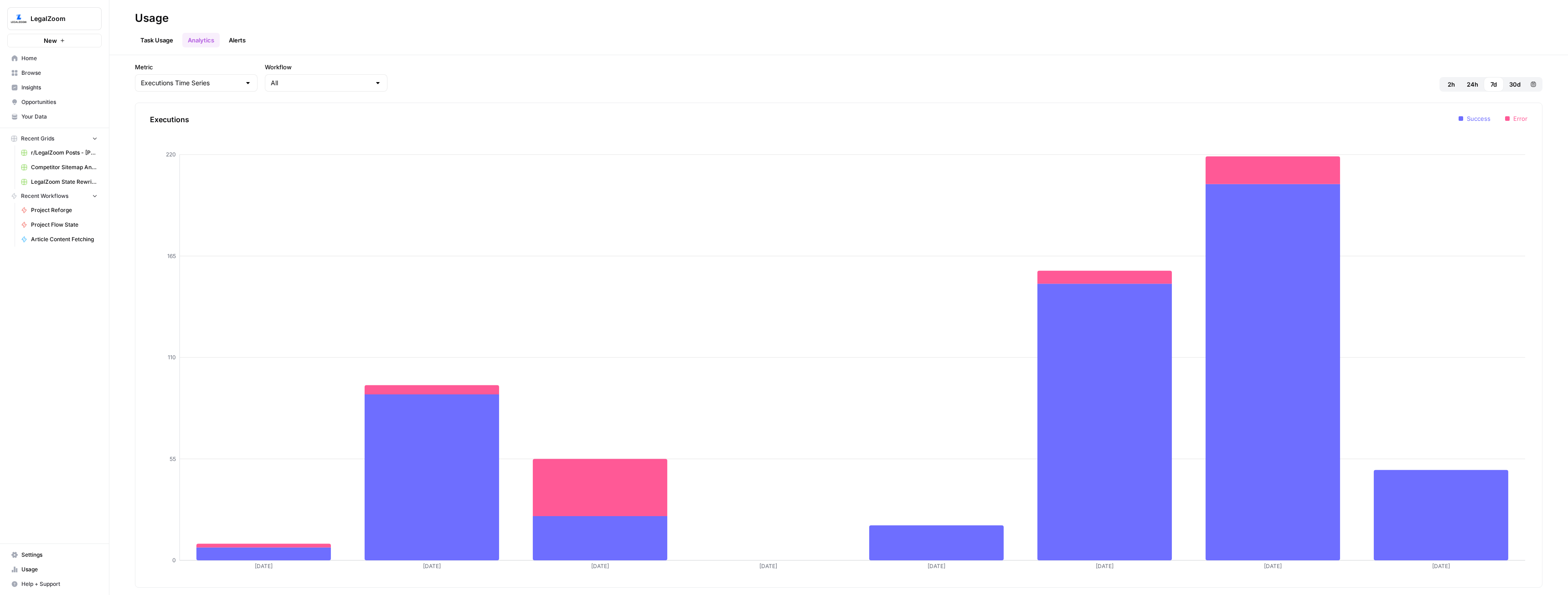
click at [256, 42] on div "Task Usage Analytics Alerts" at bounding box center [838, 36] width 1408 height 22
click at [248, 41] on link "Alerts" at bounding box center [236, 40] width 27 height 14
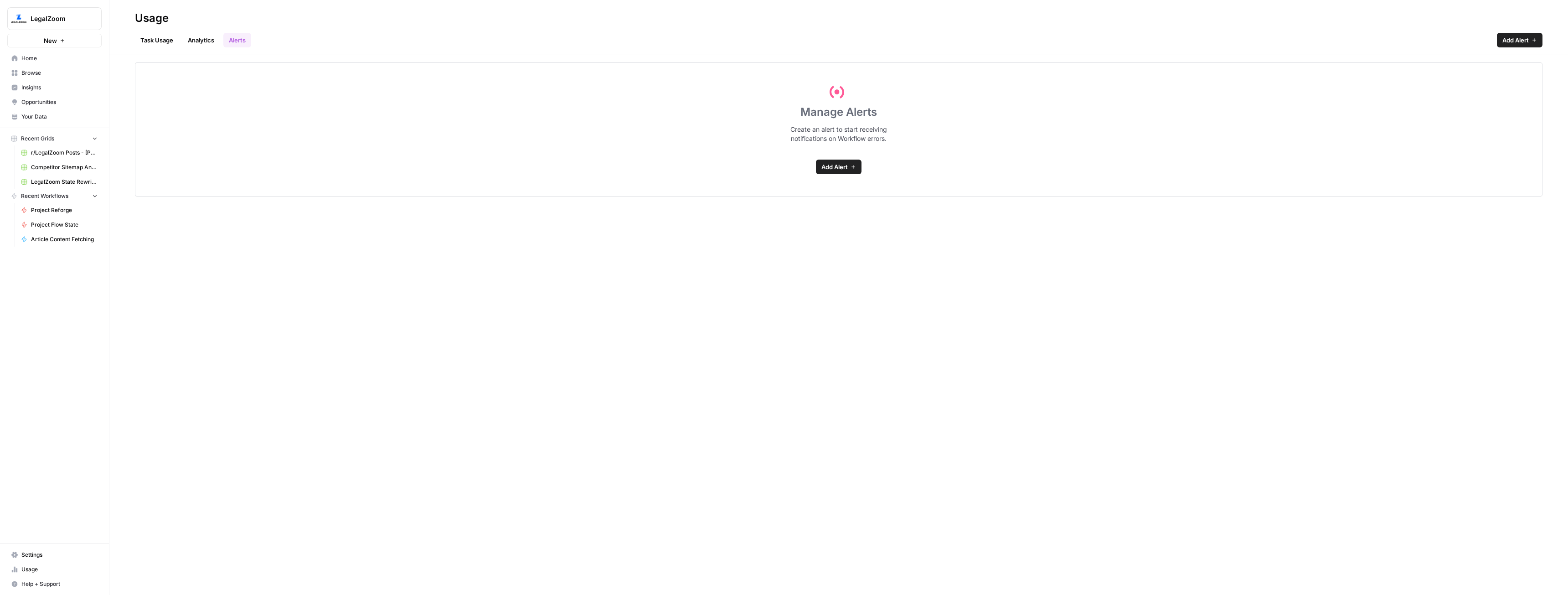
click at [158, 36] on link "Task Usage" at bounding box center [156, 40] width 43 height 14
